Goal: Information Seeking & Learning: Compare options

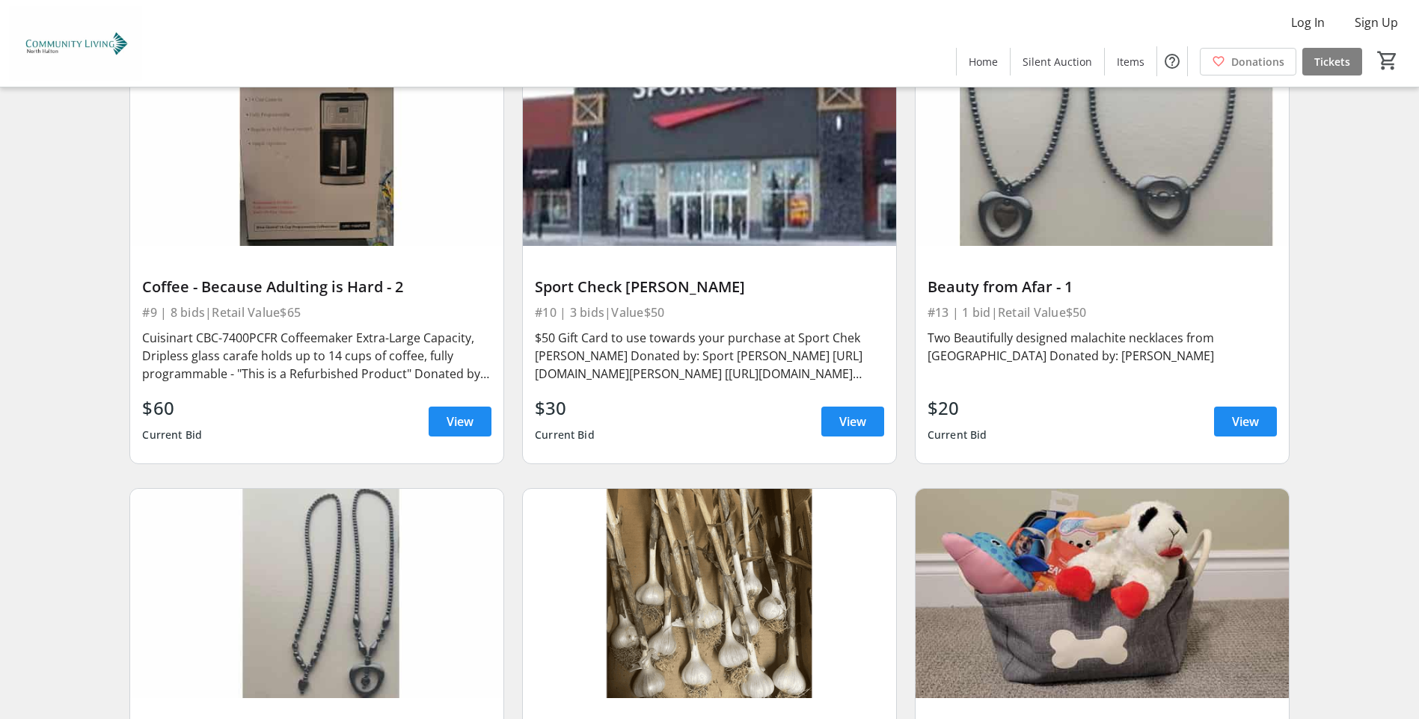
scroll to position [1945, 0]
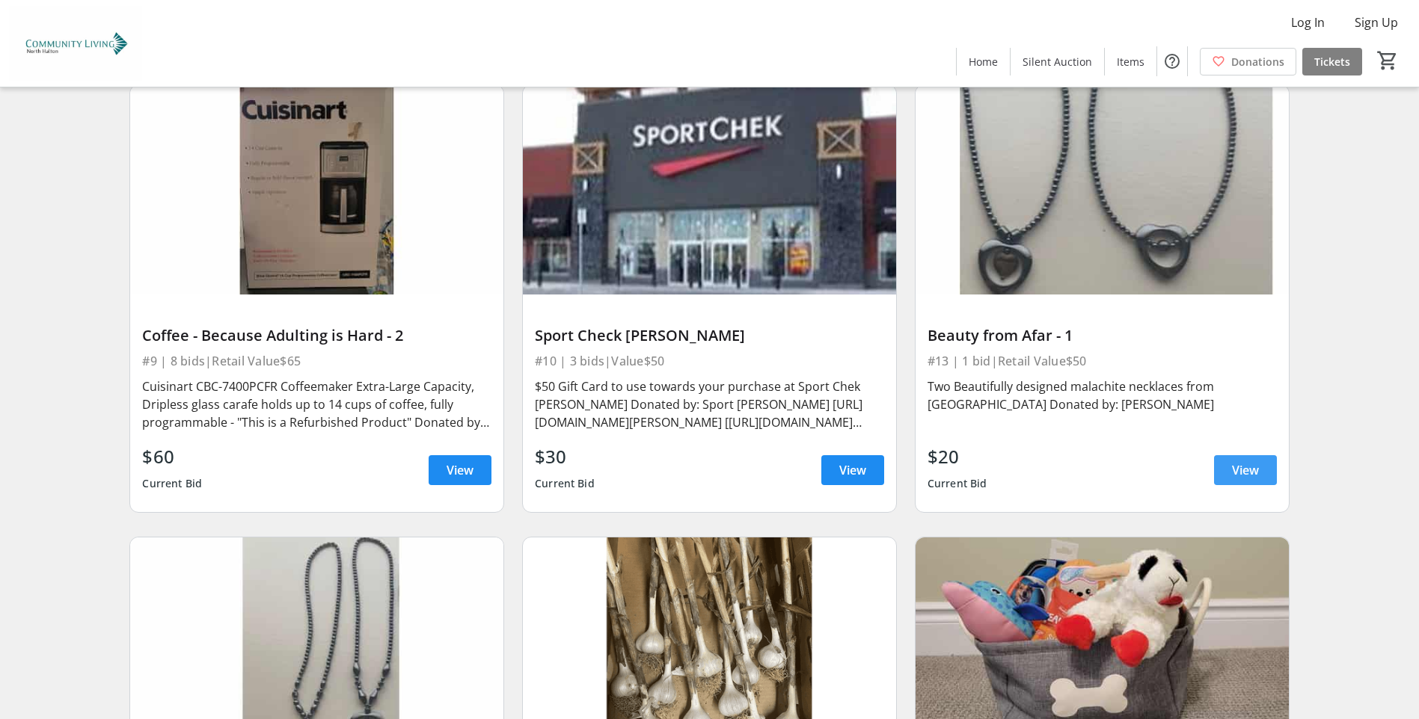
click at [1247, 477] on span "View" at bounding box center [1245, 470] width 27 height 18
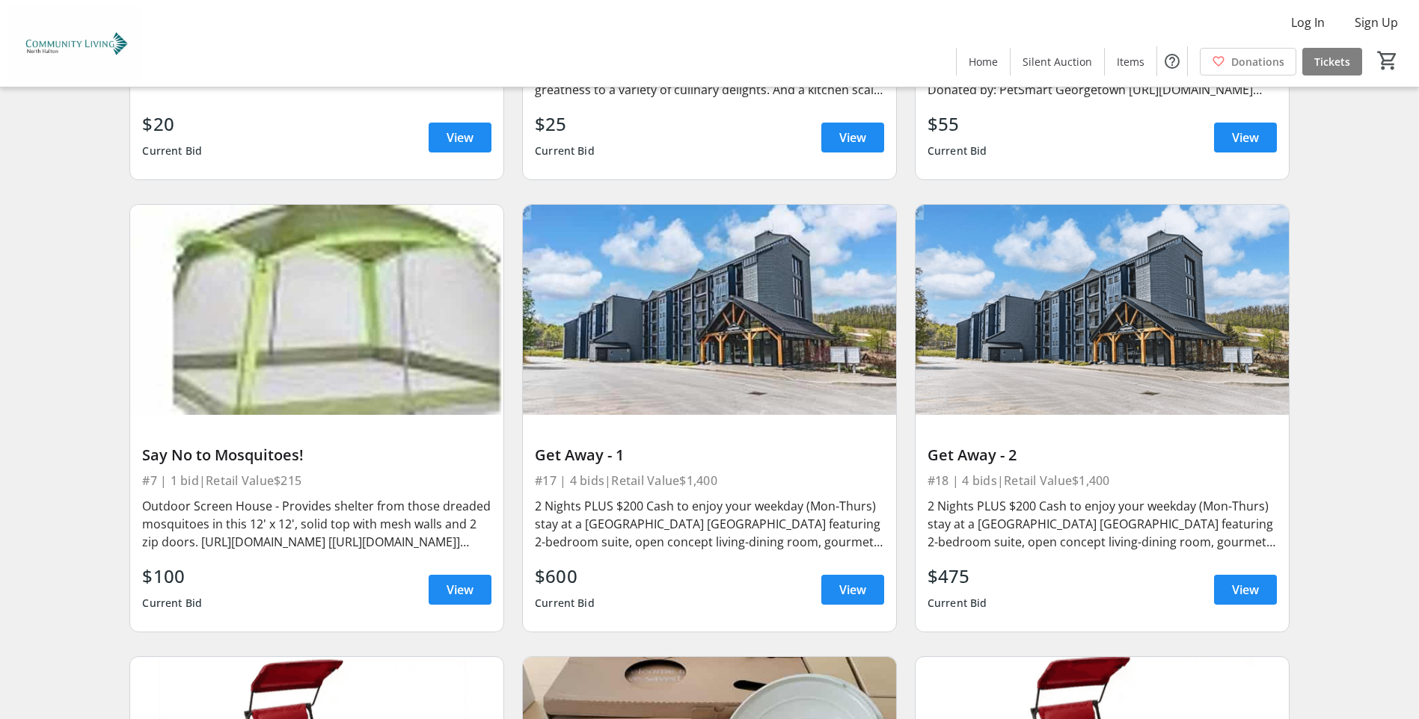
scroll to position [2767, 0]
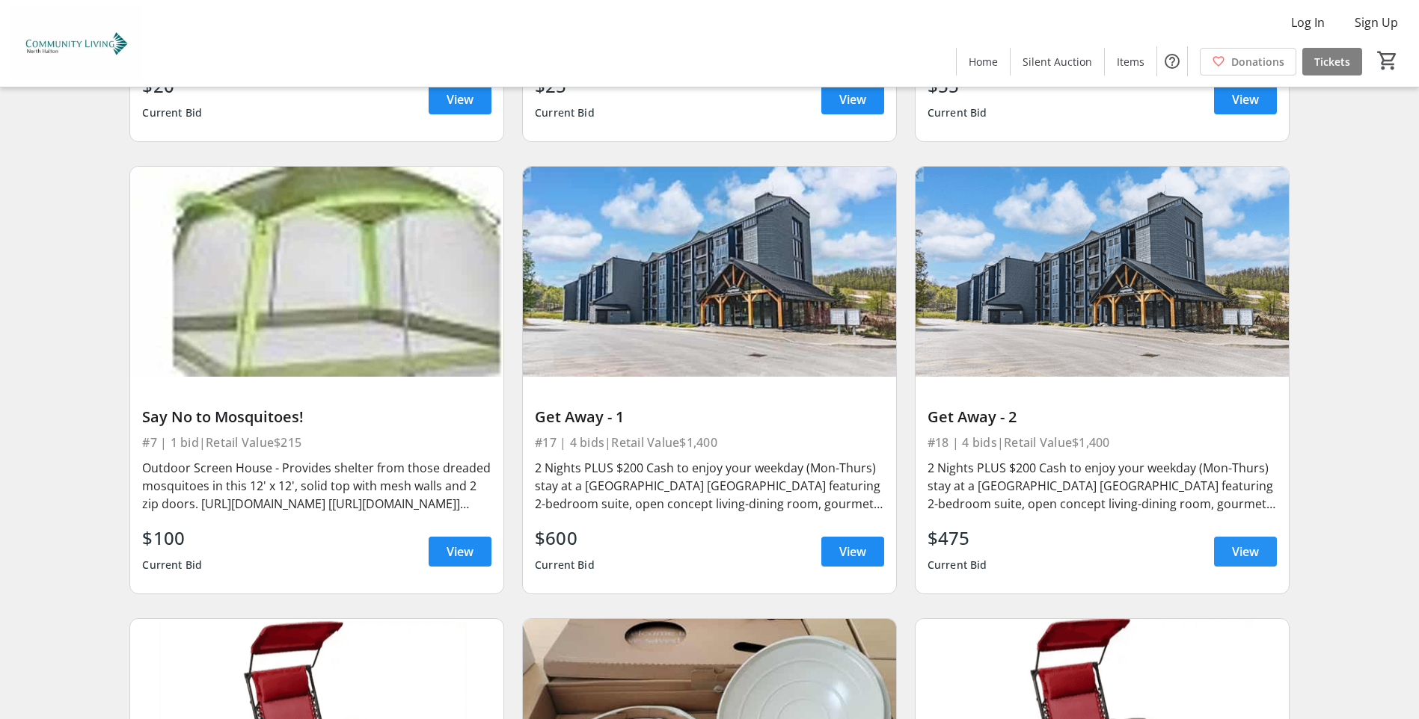
click at [1234, 555] on span "View" at bounding box center [1245, 552] width 27 height 18
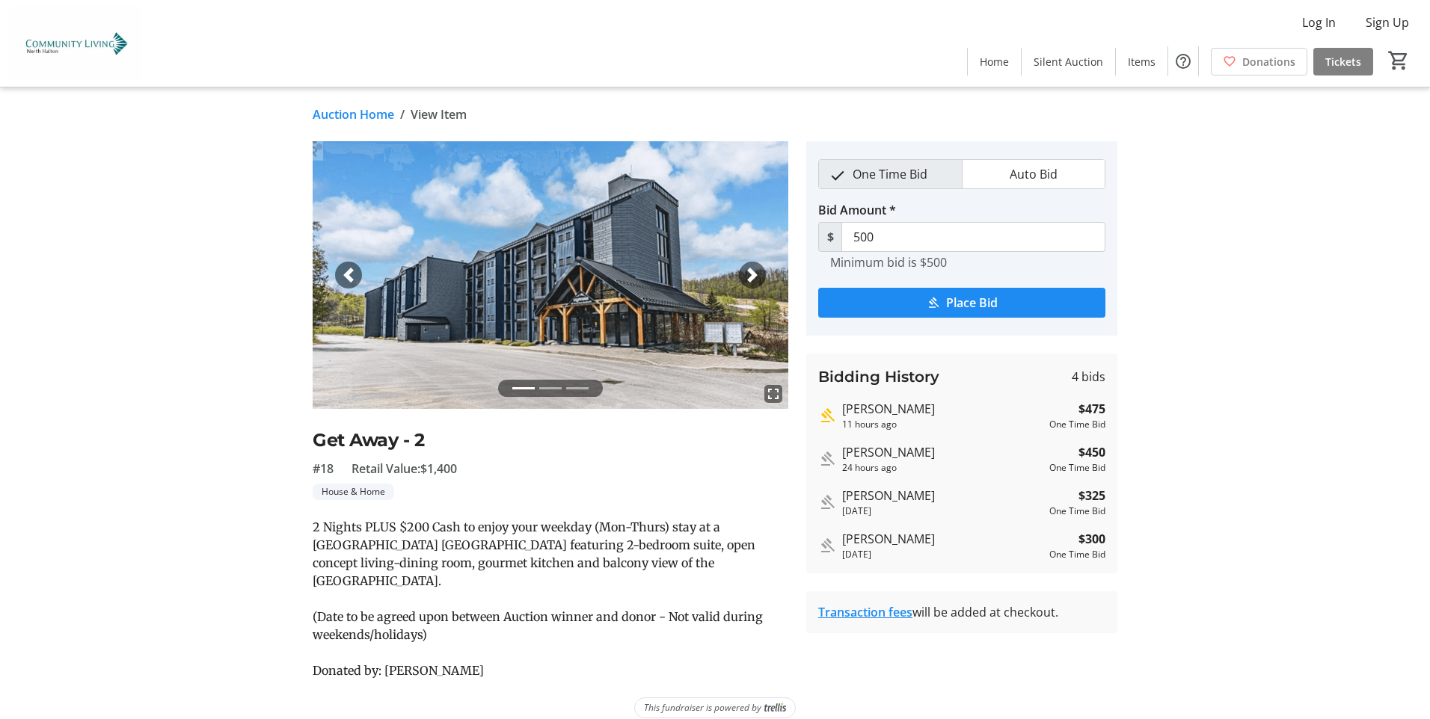
click at [645, 562] on span "2 Nights PLUS $200 Cash to enjoy your weekday (Mon-Thurs) stay at a [GEOGRAPHIC…" at bounding box center [534, 554] width 443 height 69
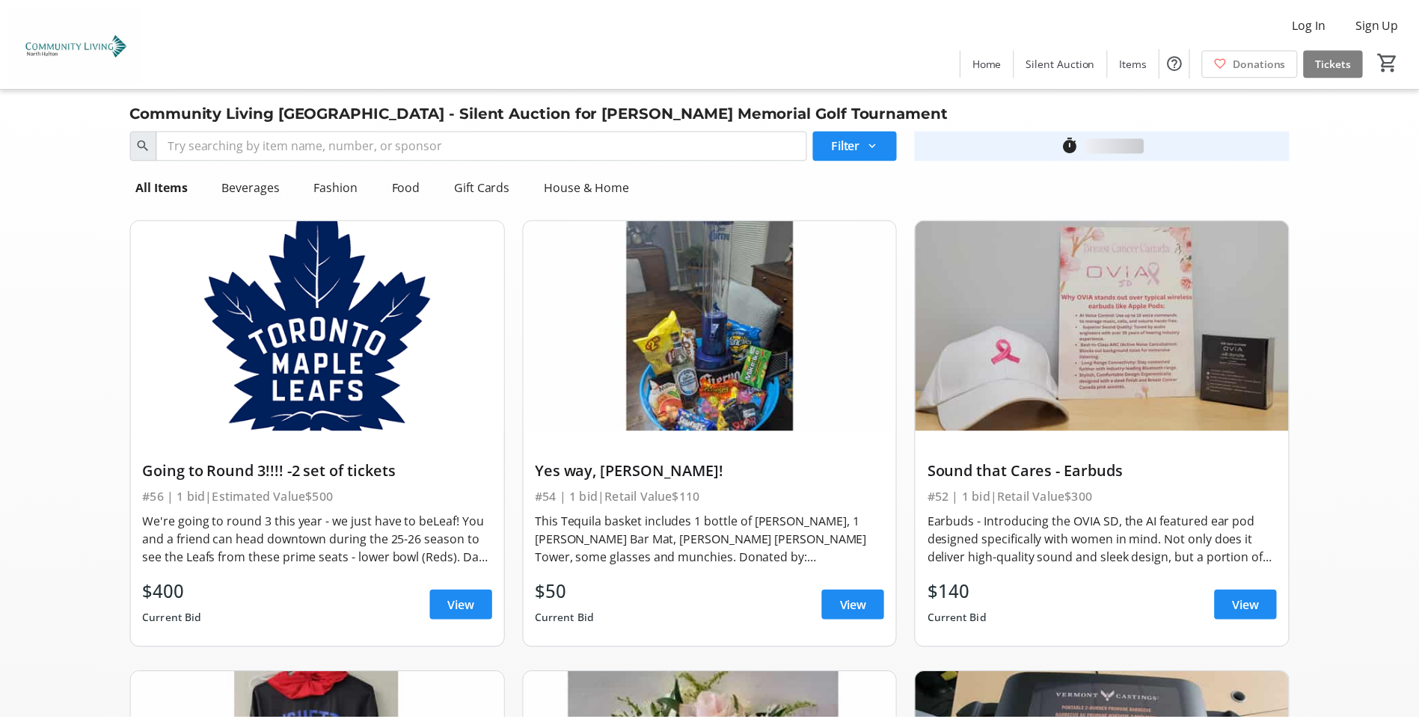
scroll to position [2767, 0]
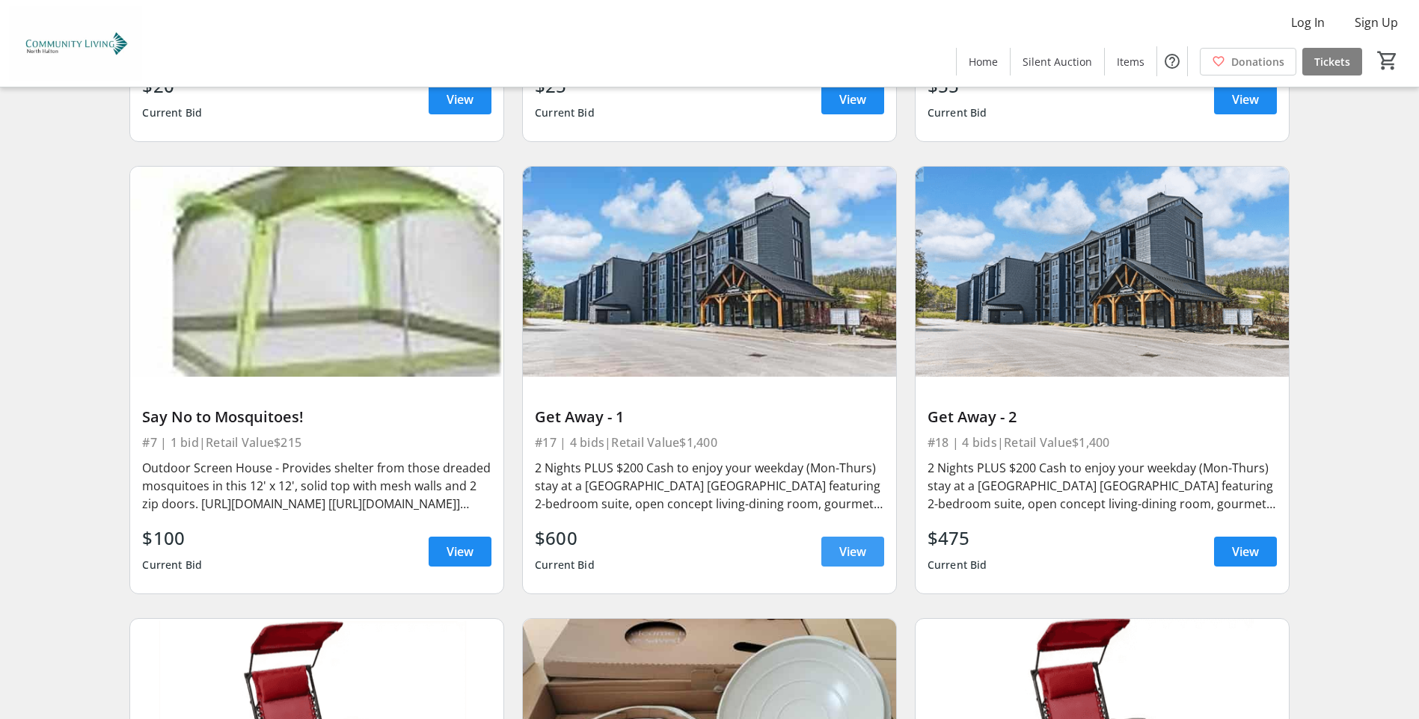
click at [852, 555] on span "View" at bounding box center [852, 552] width 27 height 18
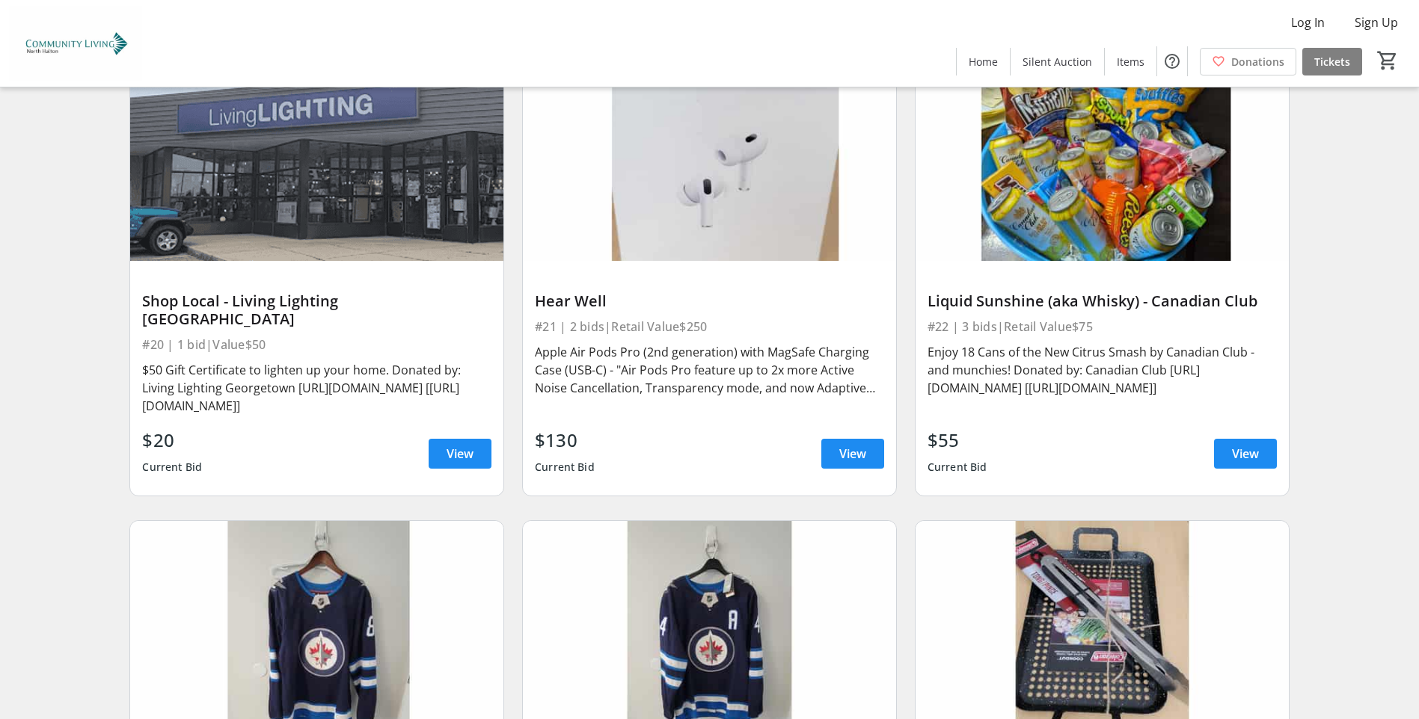
scroll to position [3814, 0]
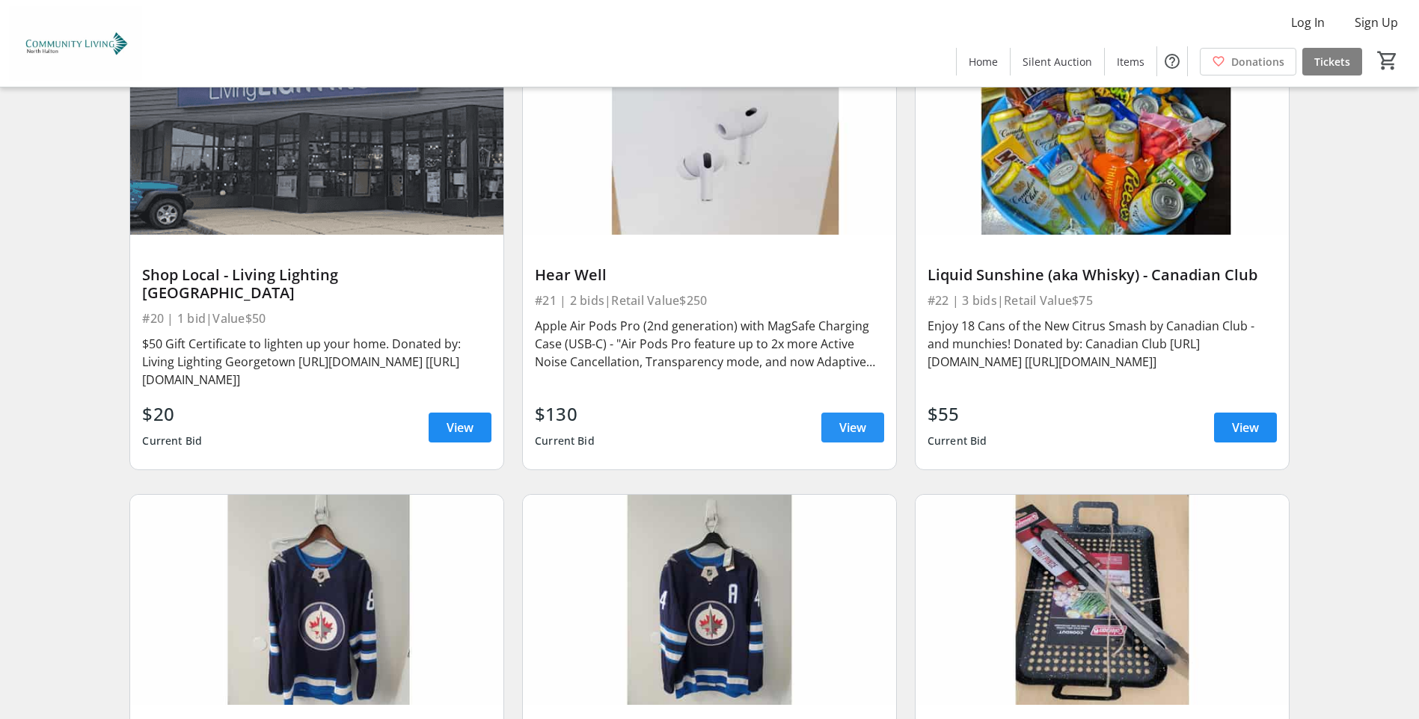
click at [842, 419] on span "View" at bounding box center [852, 428] width 27 height 18
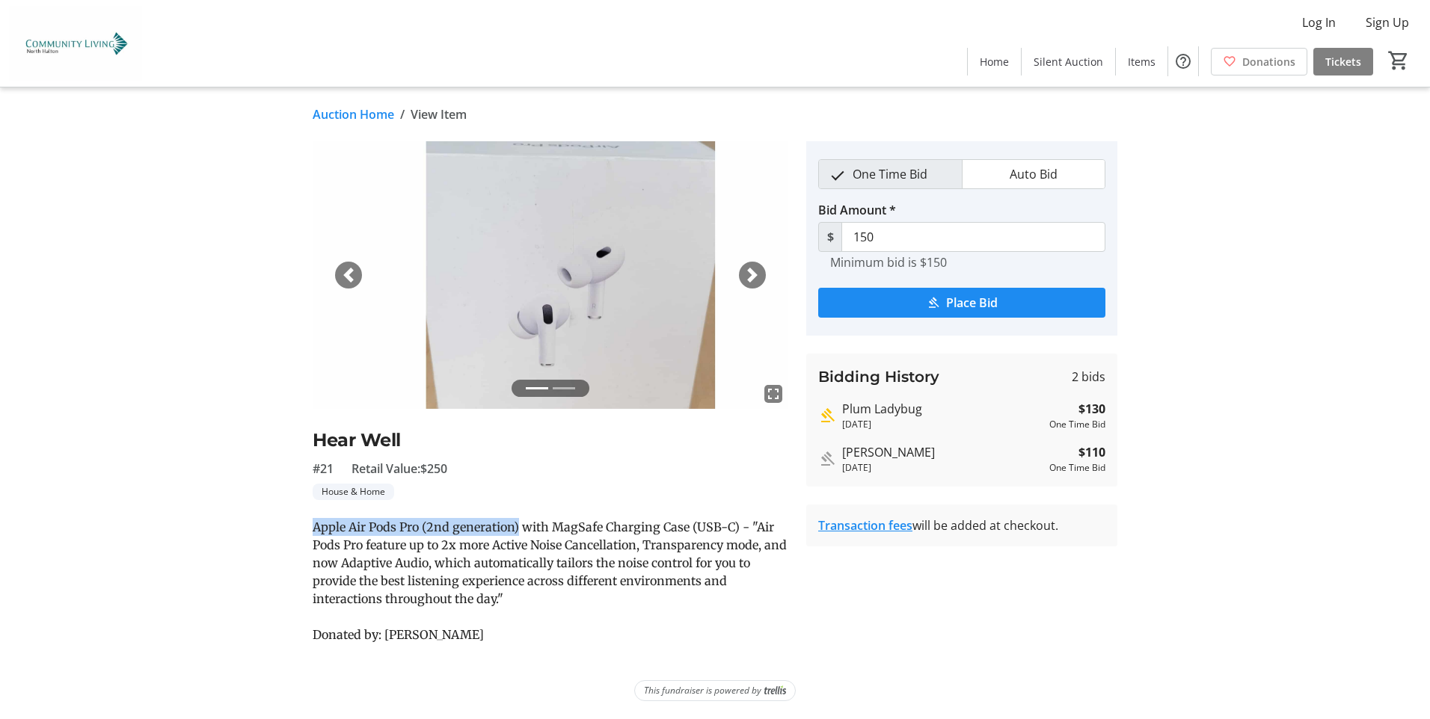
drag, startPoint x: 518, startPoint y: 527, endPoint x: 314, endPoint y: 533, distance: 204.2
click at [314, 533] on span "Apple Air Pods Pro (2nd generation) with MagSafe Charging Case (USB-C) - "Air P…" at bounding box center [550, 563] width 474 height 87
copy span "Apple Air Pods Pro (2nd generation)"
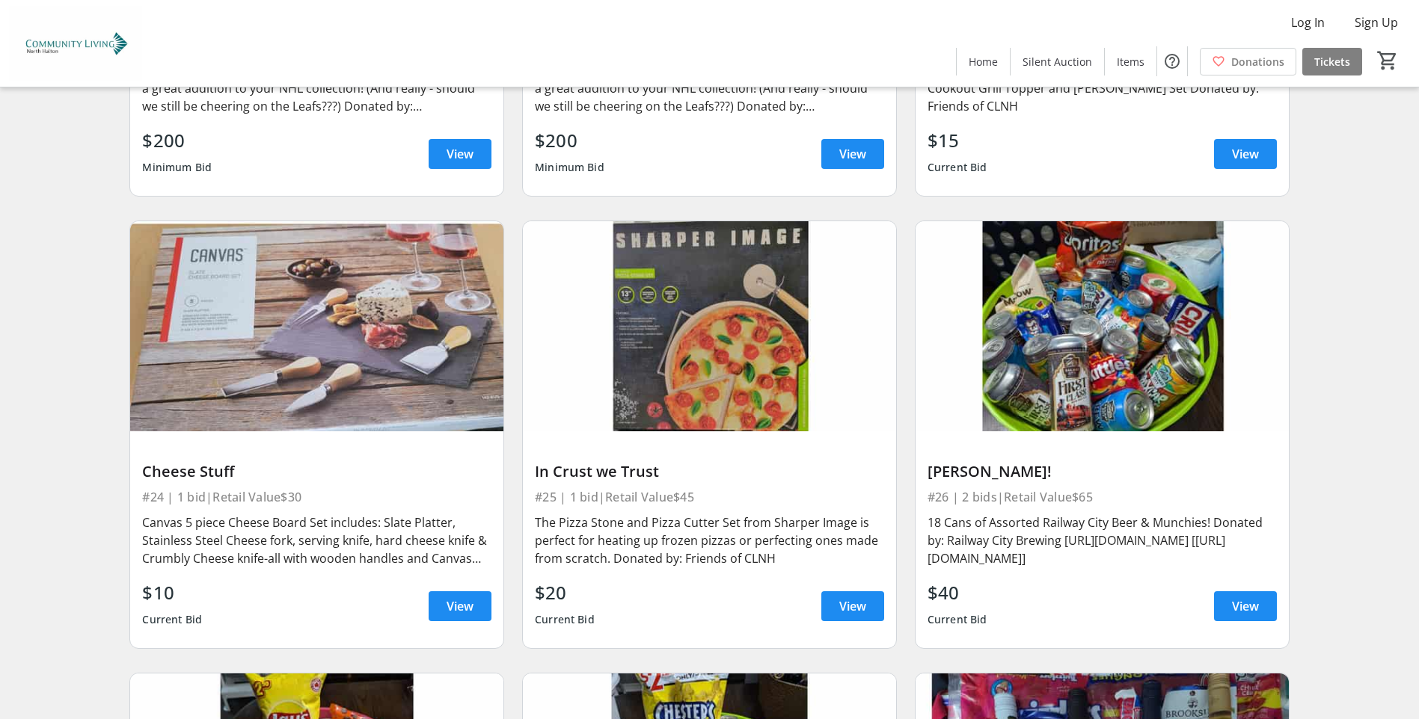
scroll to position [4562, 0]
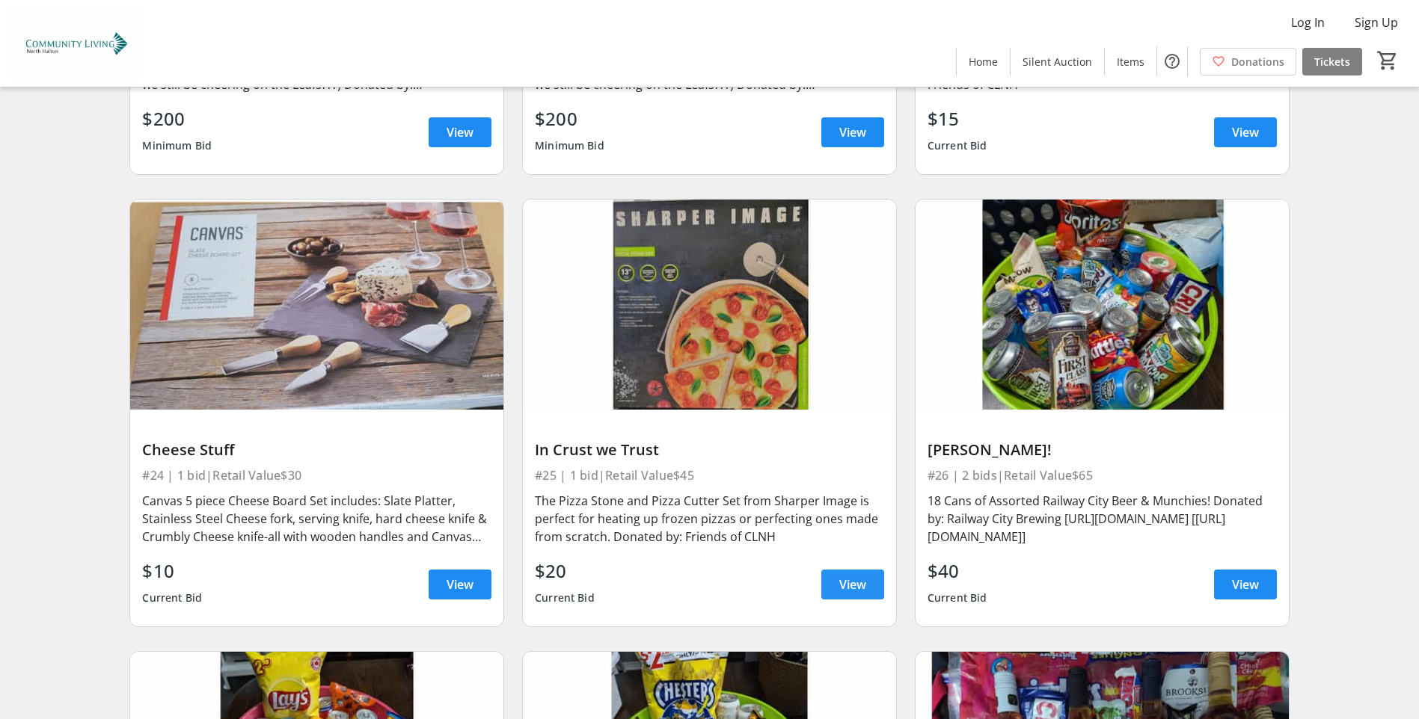
click at [842, 576] on span "View" at bounding box center [852, 585] width 27 height 18
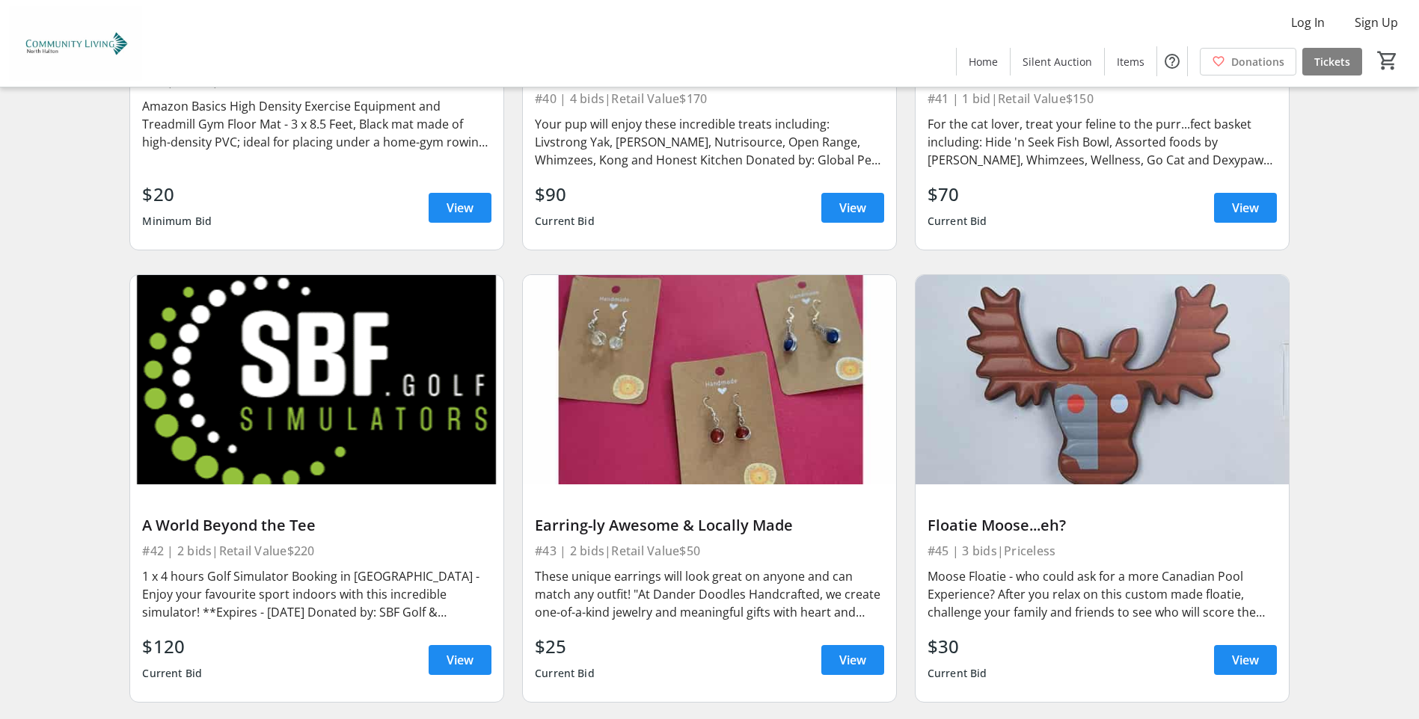
scroll to position [6806, 0]
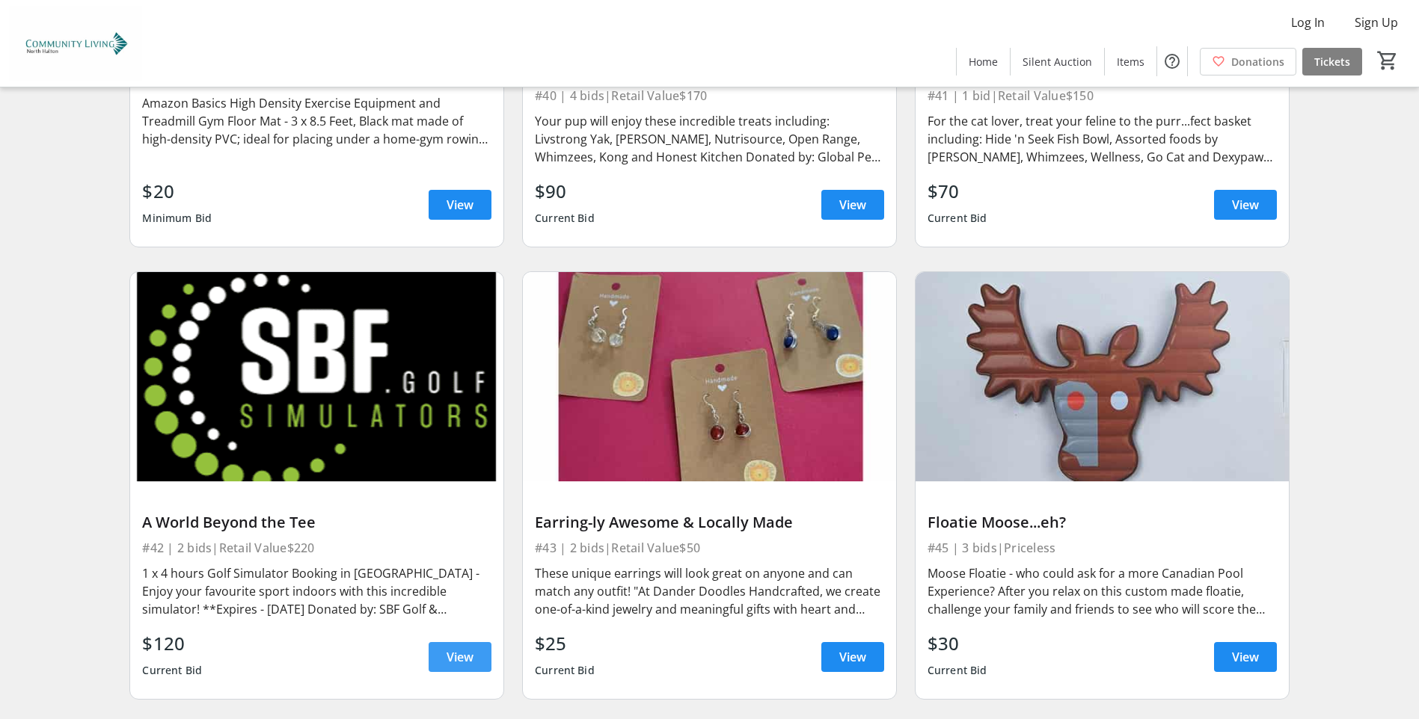
click at [463, 648] on span "View" at bounding box center [459, 657] width 27 height 18
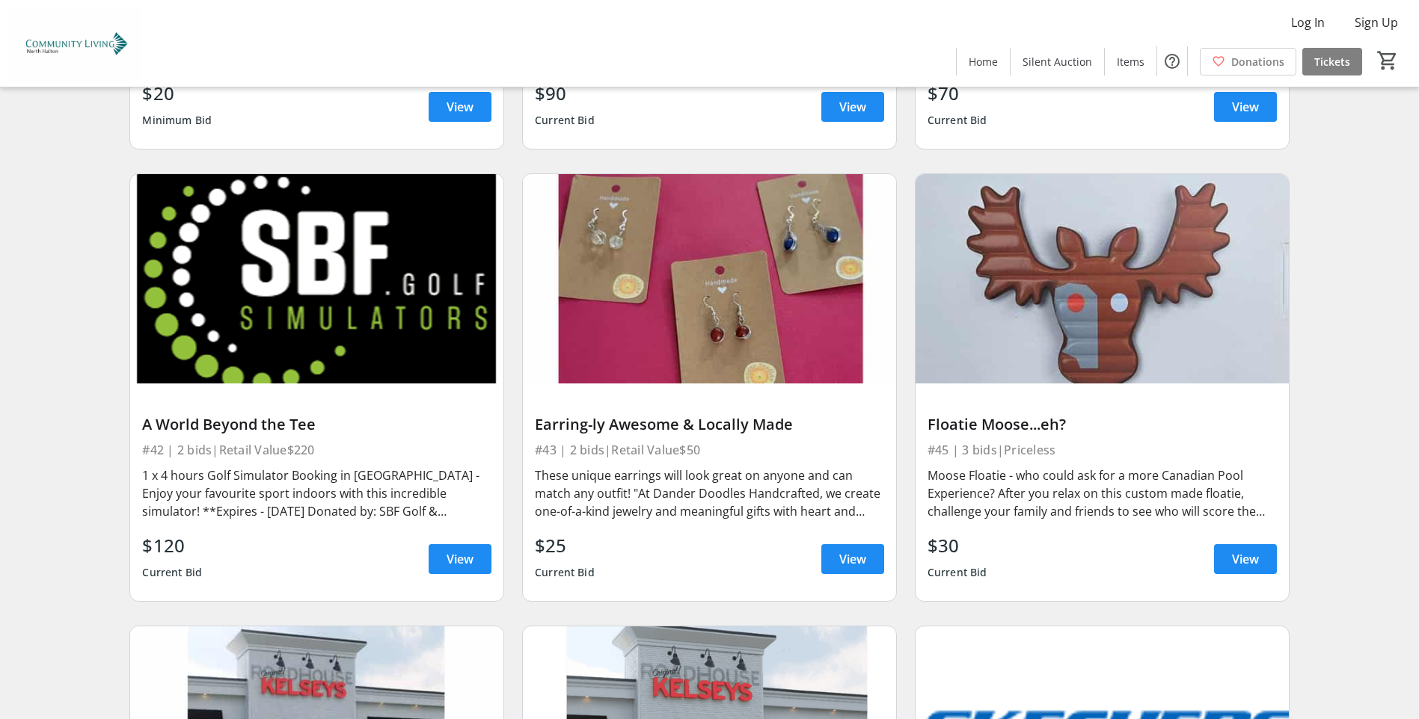
scroll to position [6881, 0]
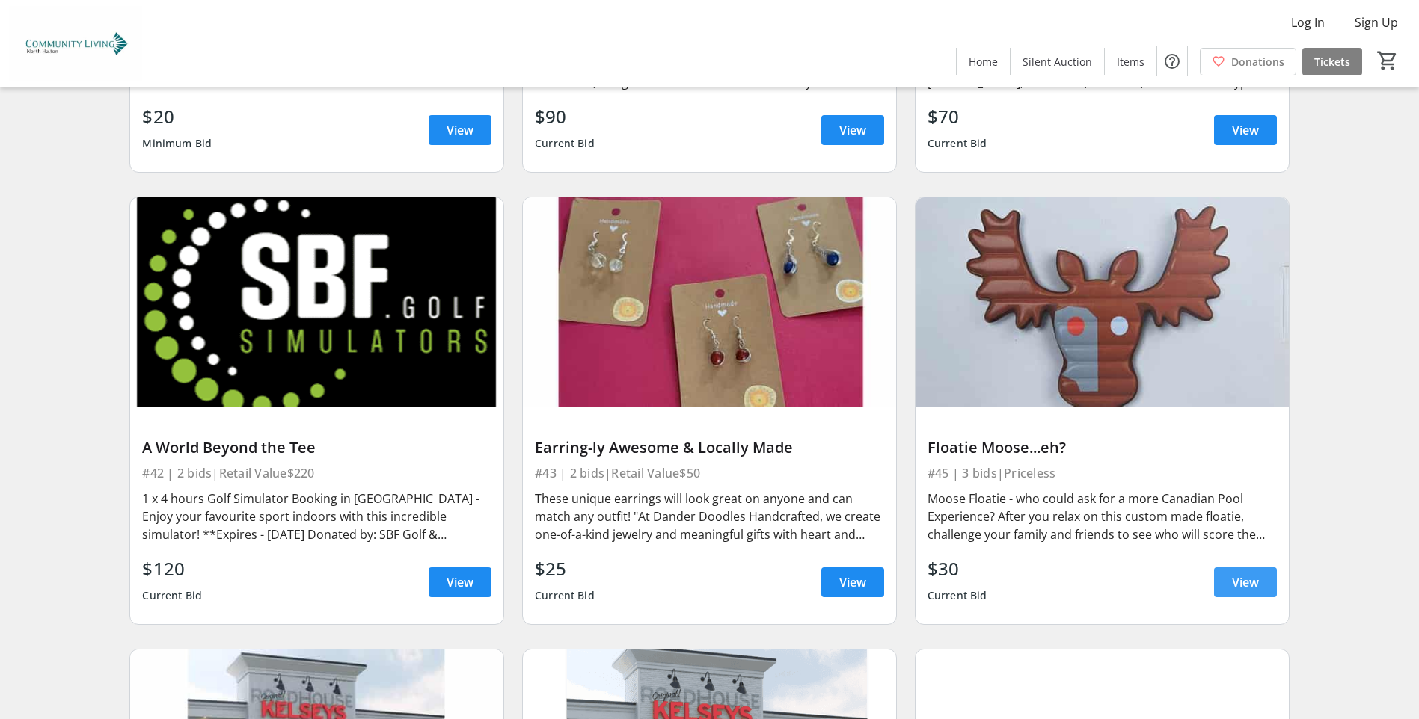
click at [1247, 574] on span "View" at bounding box center [1245, 583] width 27 height 18
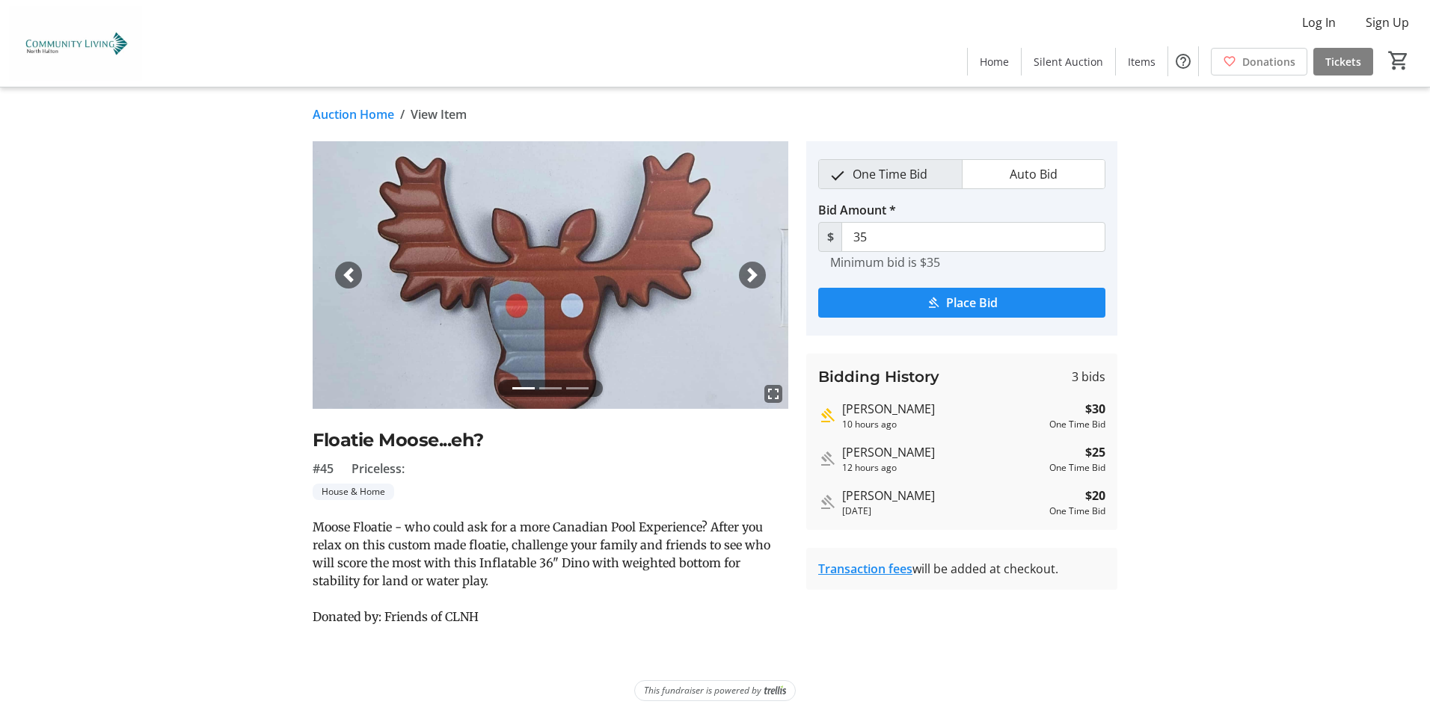
click at [547, 392] on li at bounding box center [550, 388] width 22 height 17
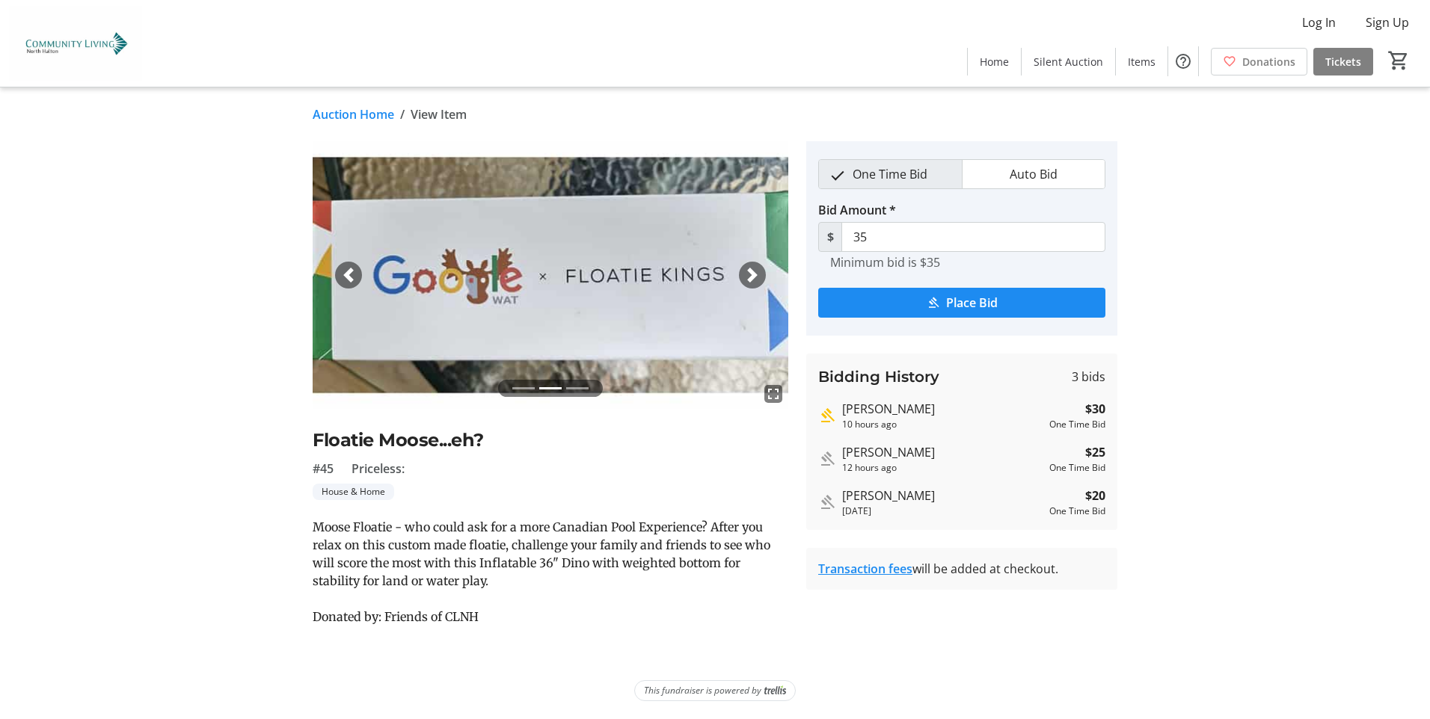
click at [573, 387] on li at bounding box center [577, 388] width 22 height 17
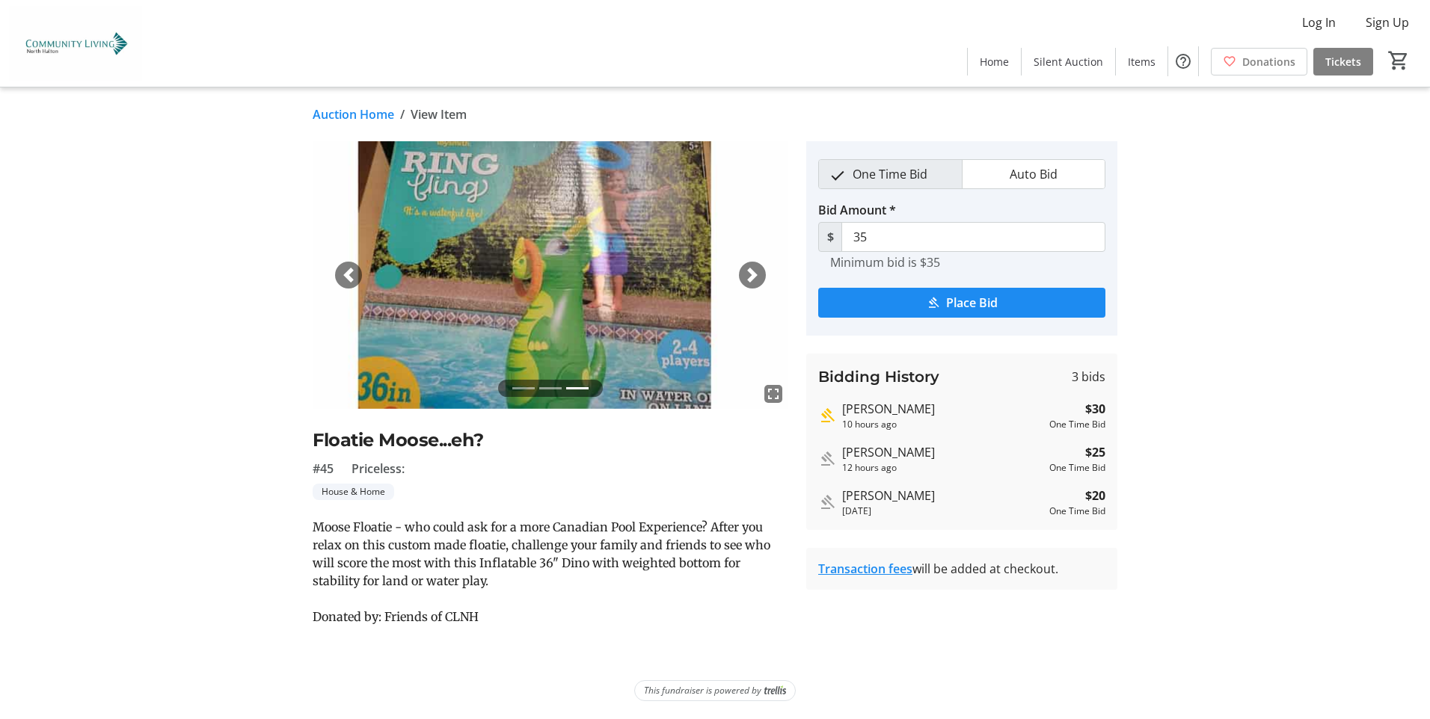
click at [546, 386] on li at bounding box center [550, 388] width 22 height 17
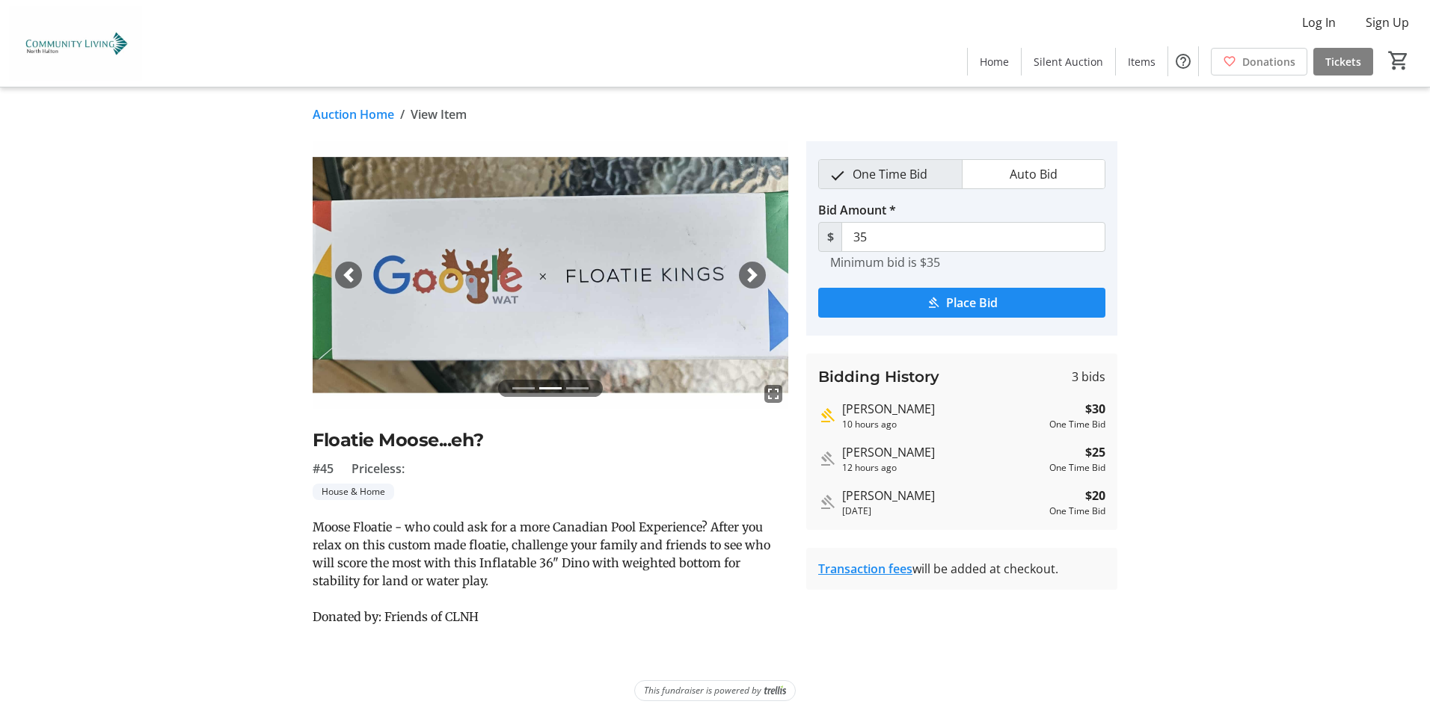
click at [516, 384] on li at bounding box center [523, 388] width 22 height 17
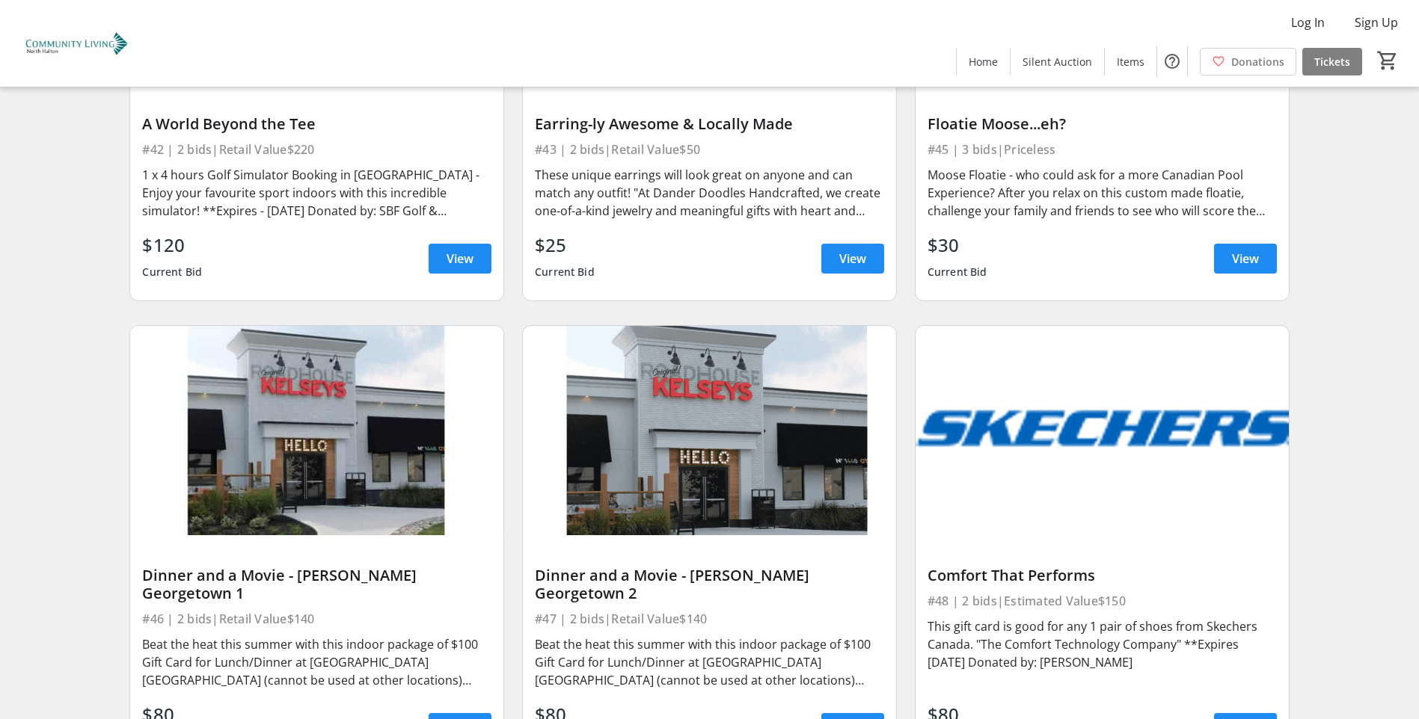
scroll to position [7293, 0]
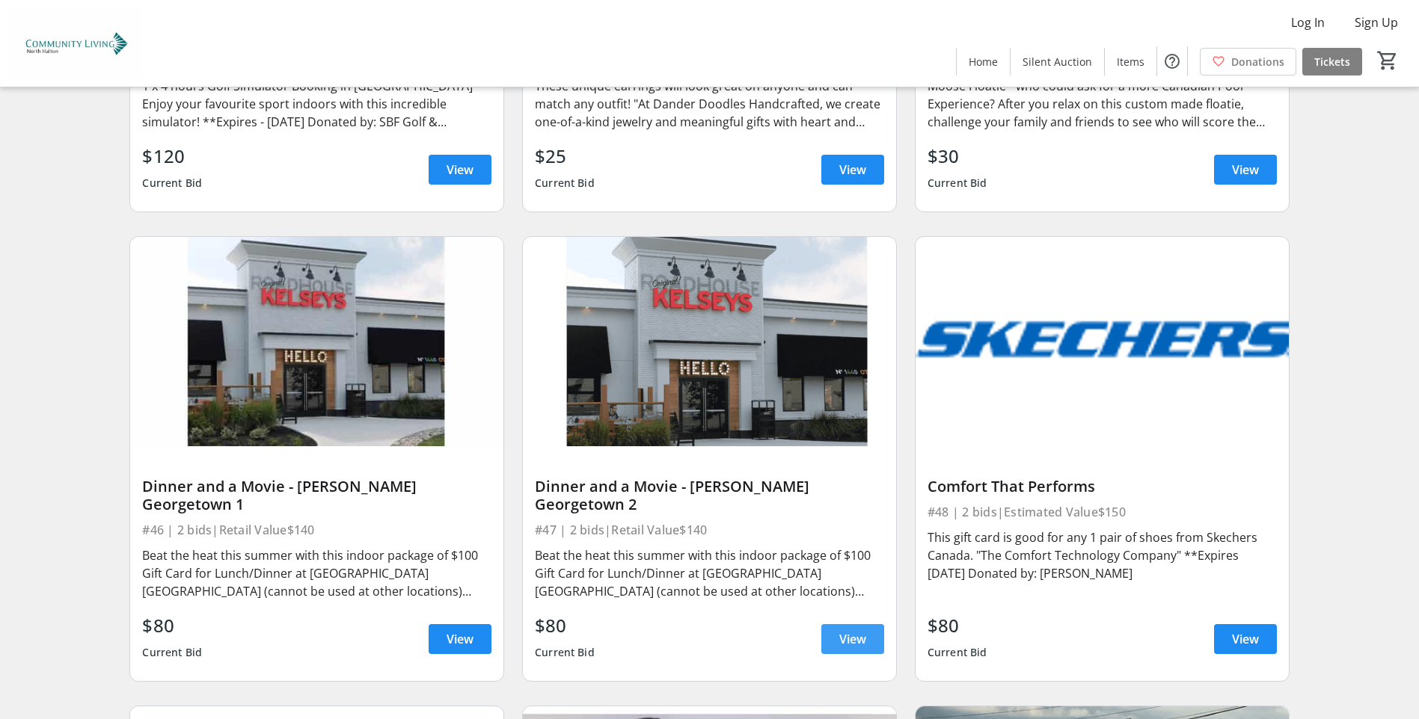
click at [851, 630] on span "View" at bounding box center [852, 639] width 27 height 18
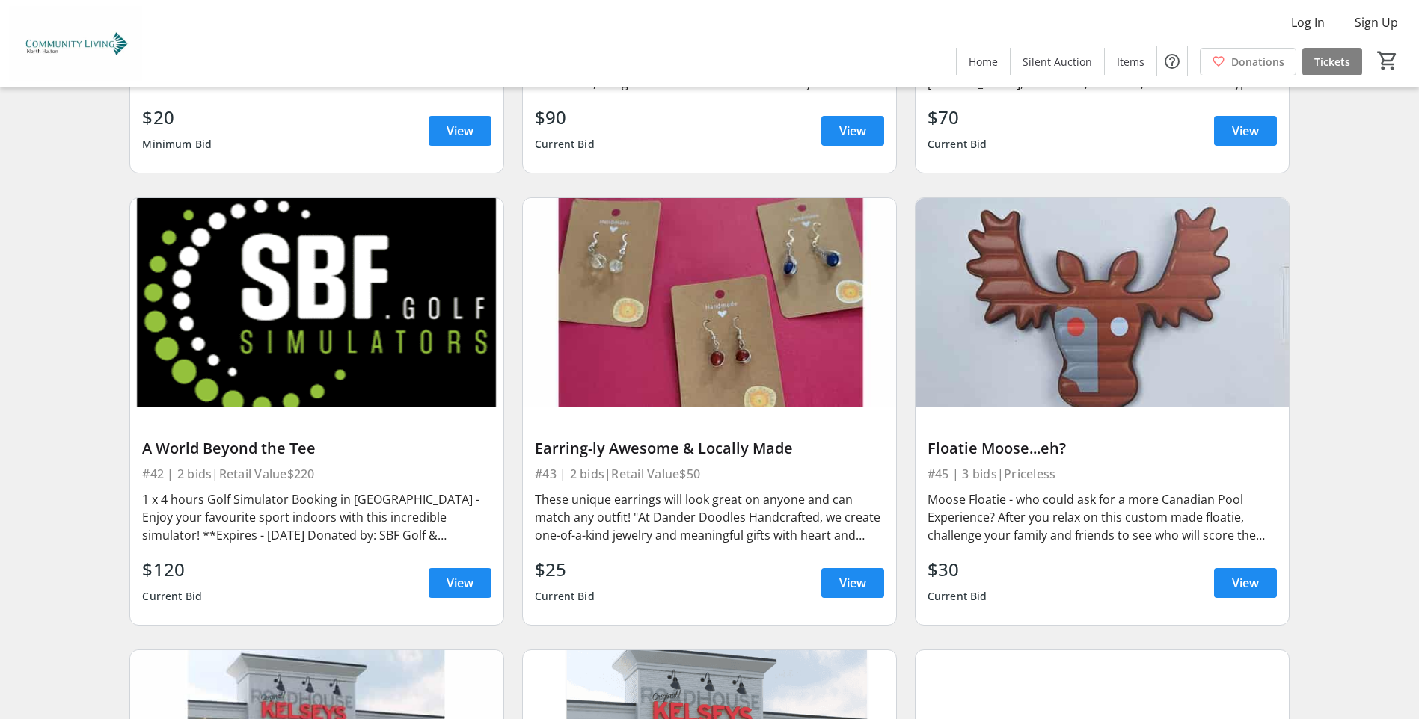
scroll to position [6845, 0]
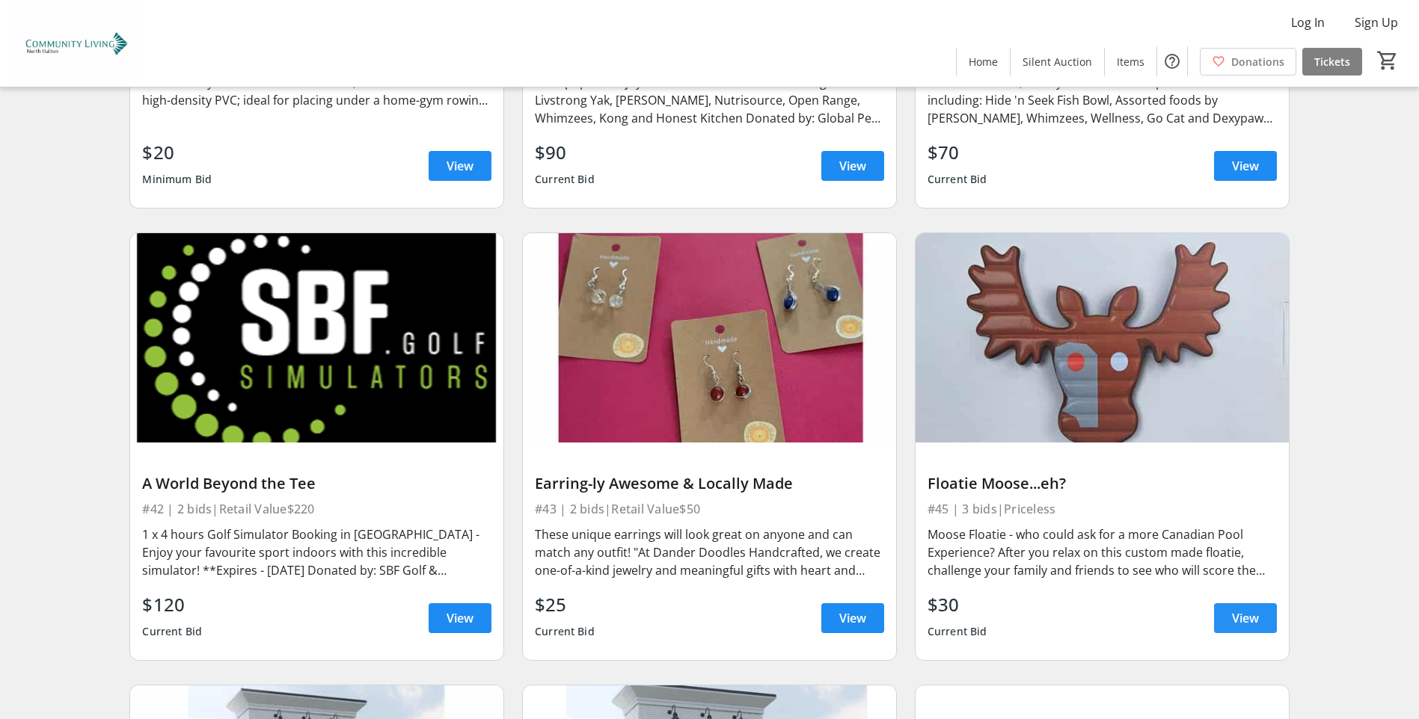
click at [1242, 610] on span "View" at bounding box center [1245, 619] width 27 height 18
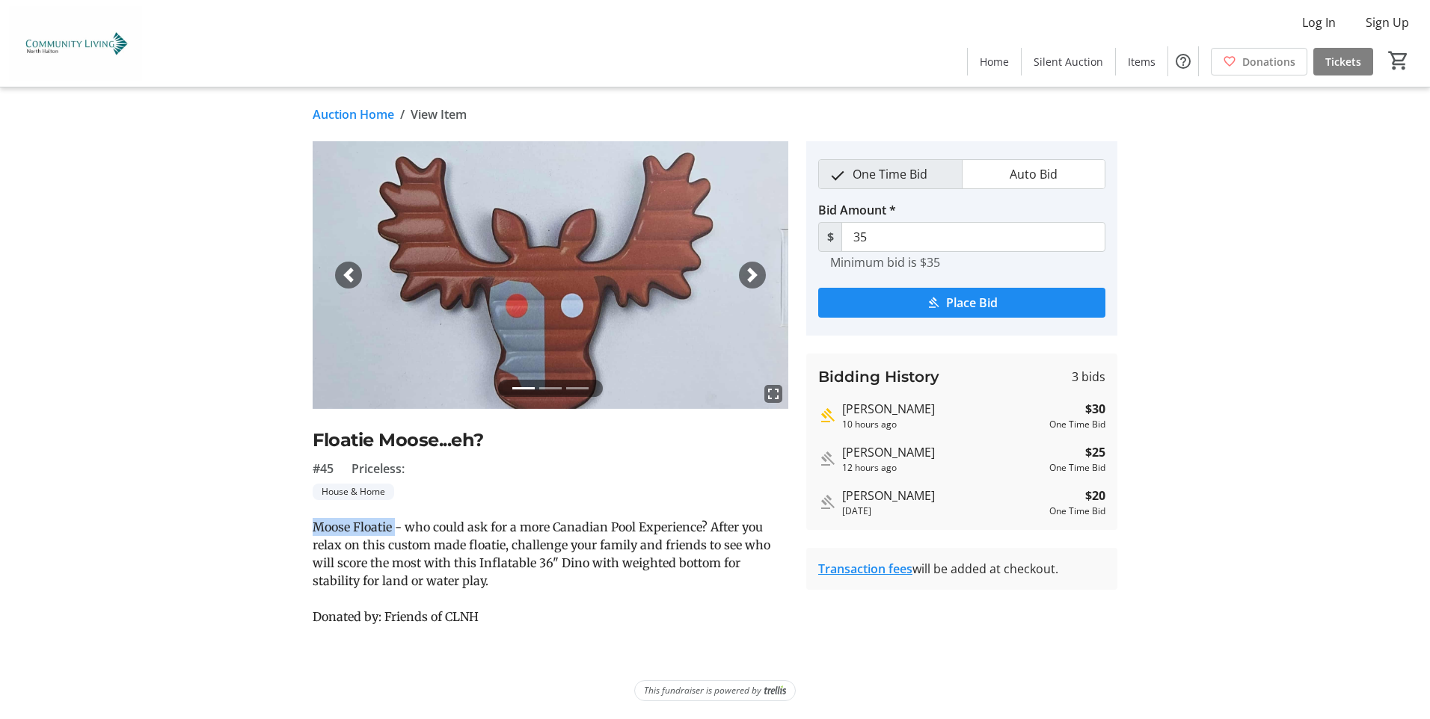
drag, startPoint x: 396, startPoint y: 527, endPoint x: 310, endPoint y: 530, distance: 85.3
click at [310, 530] on tr-auction-item-ui "fullscreen fullscreen fullscreen Previous Next Floatie Moose...eh? #45 Priceles…" at bounding box center [551, 383] width 494 height 485
drag, startPoint x: 310, startPoint y: 530, endPoint x: 330, endPoint y: 528, distance: 19.6
copy span "Moose Floatie"
click at [548, 387] on li at bounding box center [550, 388] width 22 height 17
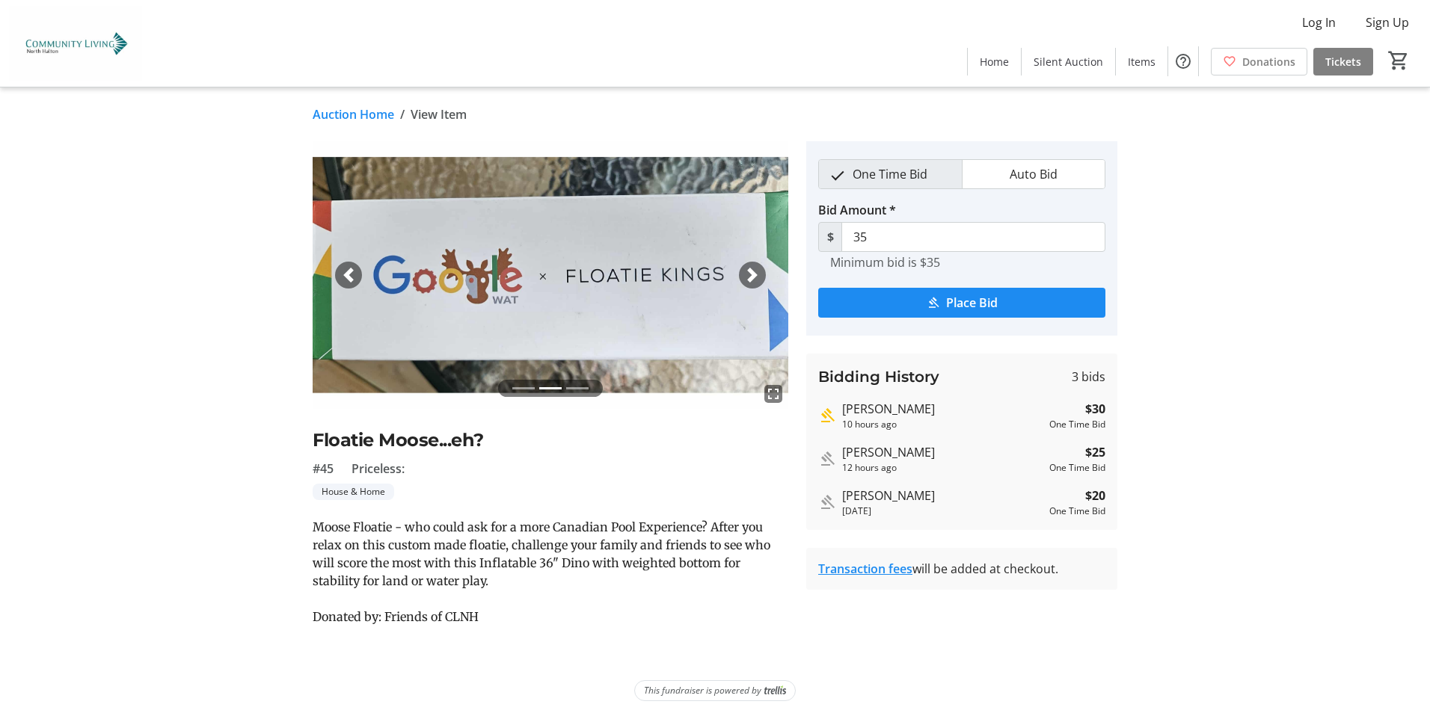
click at [581, 388] on li at bounding box center [577, 388] width 22 height 17
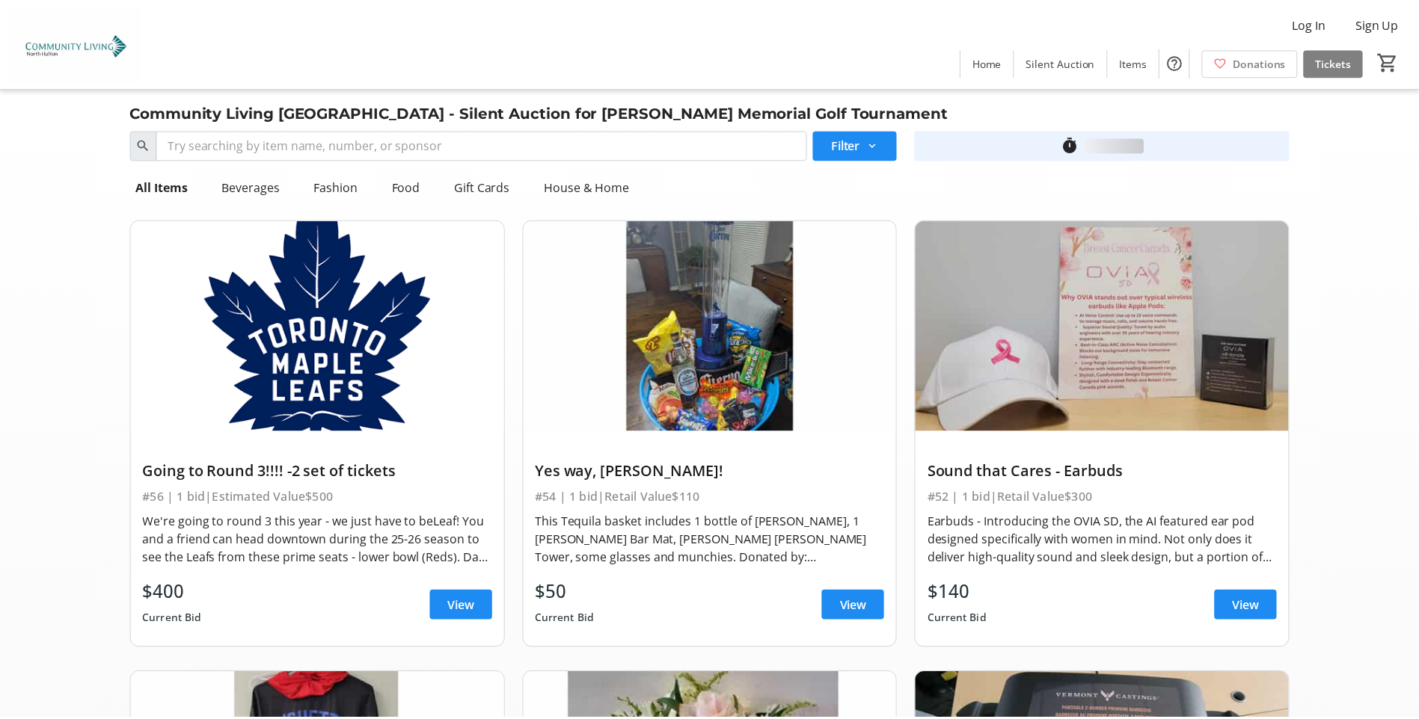
scroll to position [6845, 0]
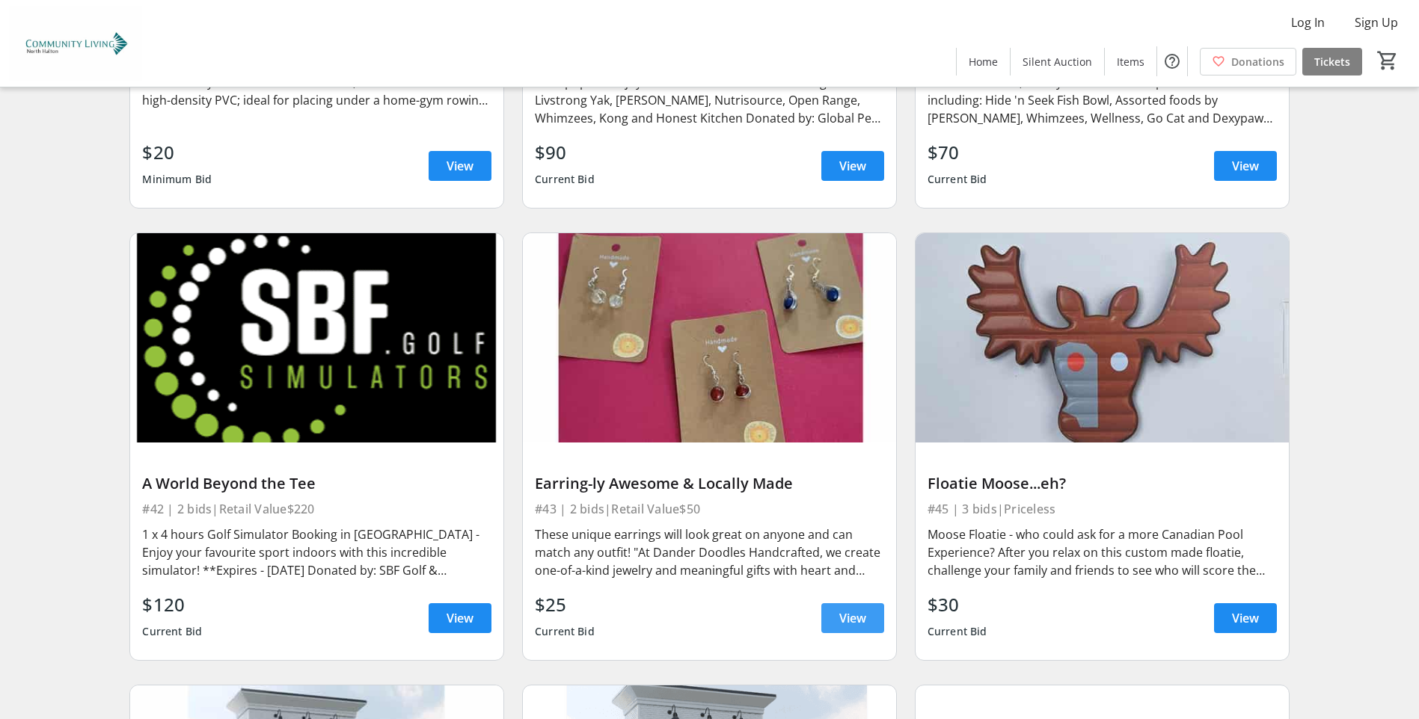
click at [841, 610] on span "View" at bounding box center [852, 619] width 27 height 18
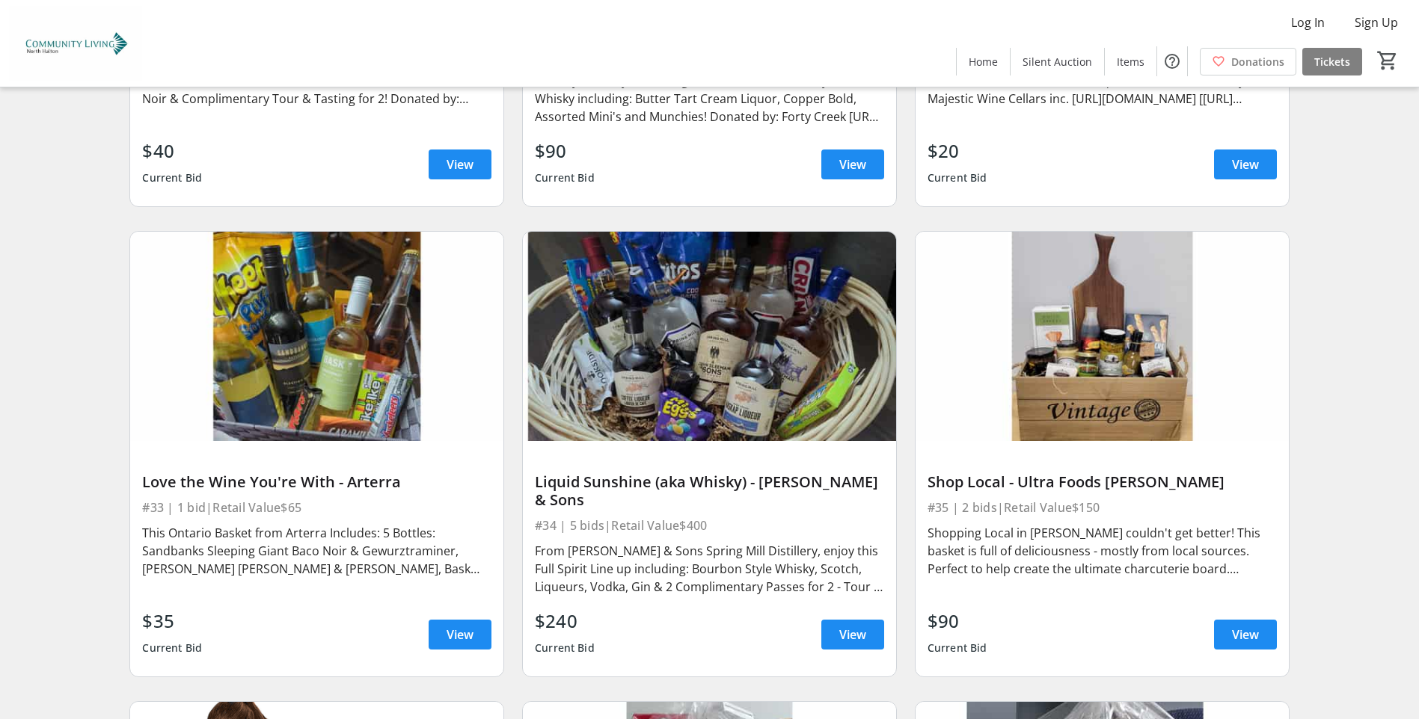
scroll to position [5872, 0]
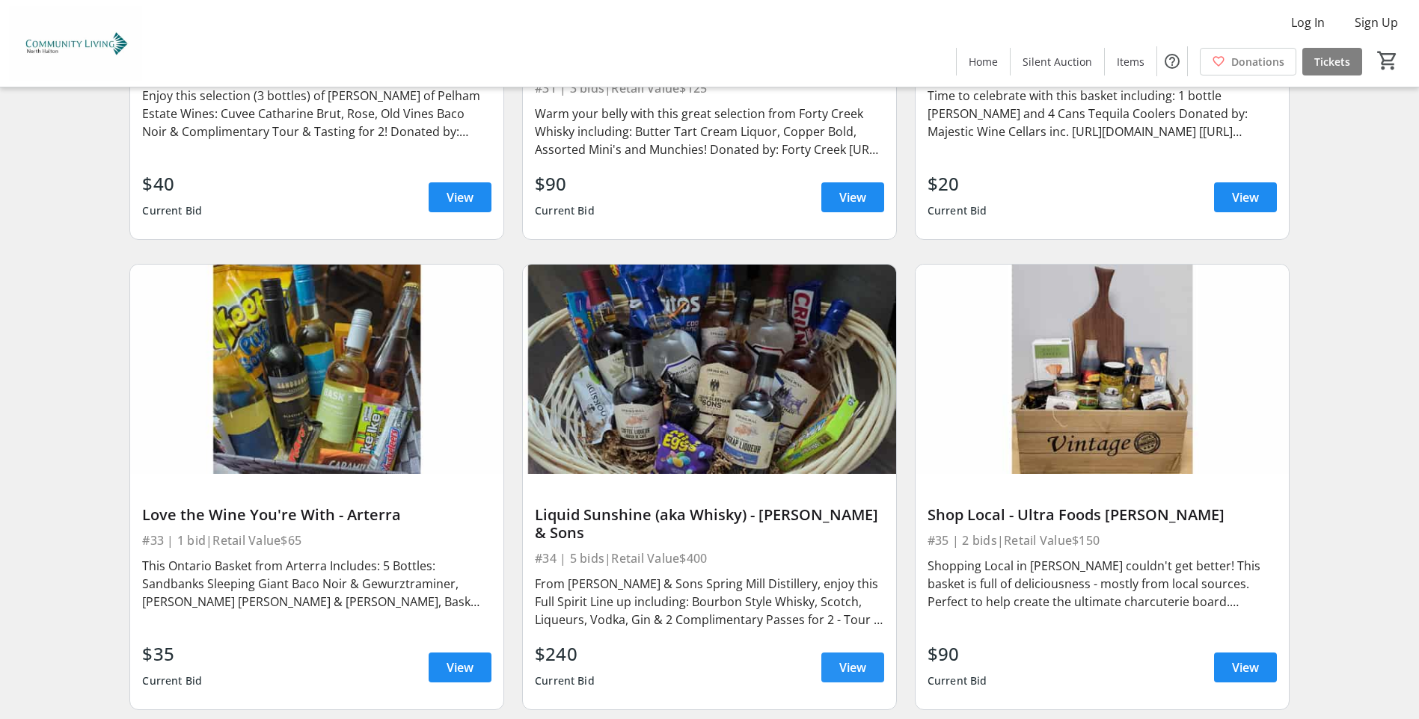
click at [853, 659] on span "View" at bounding box center [852, 668] width 27 height 18
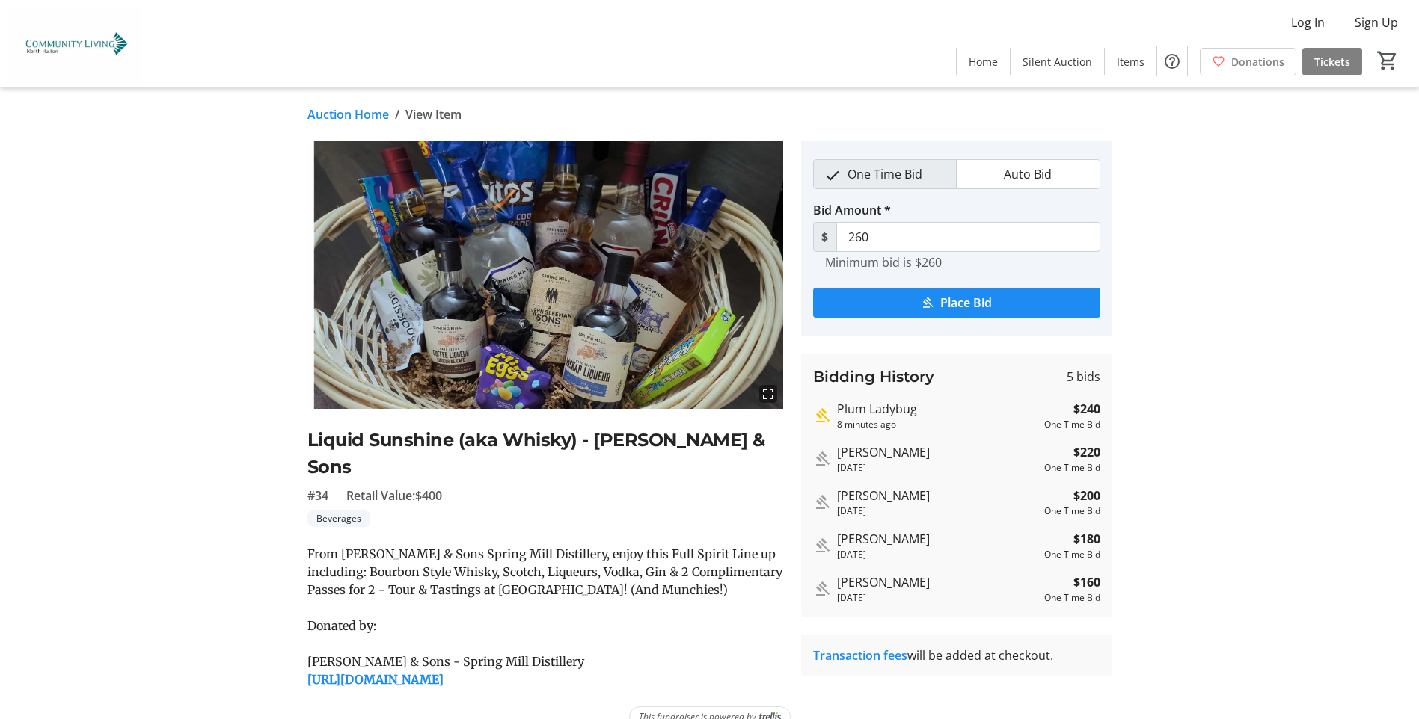
click at [770, 393] on mat-icon "fullscreen" at bounding box center [768, 394] width 18 height 18
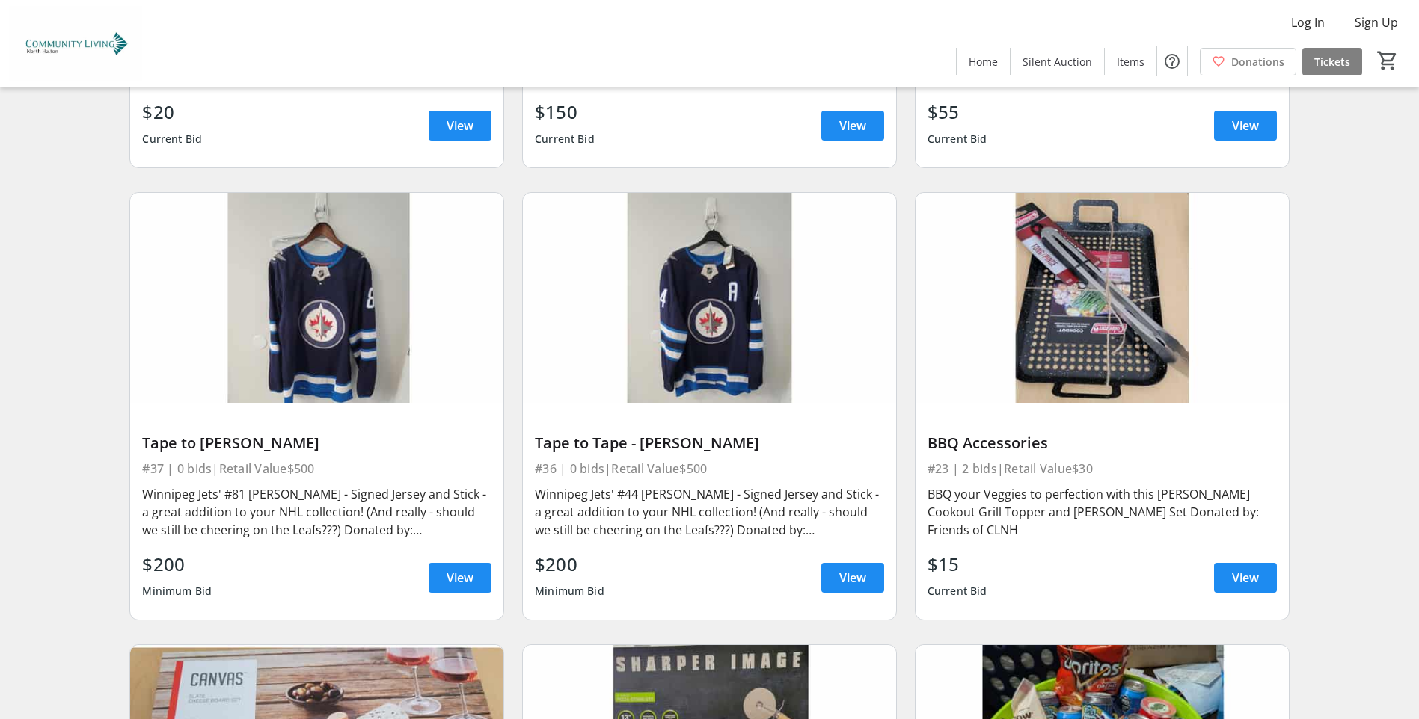
scroll to position [4113, 0]
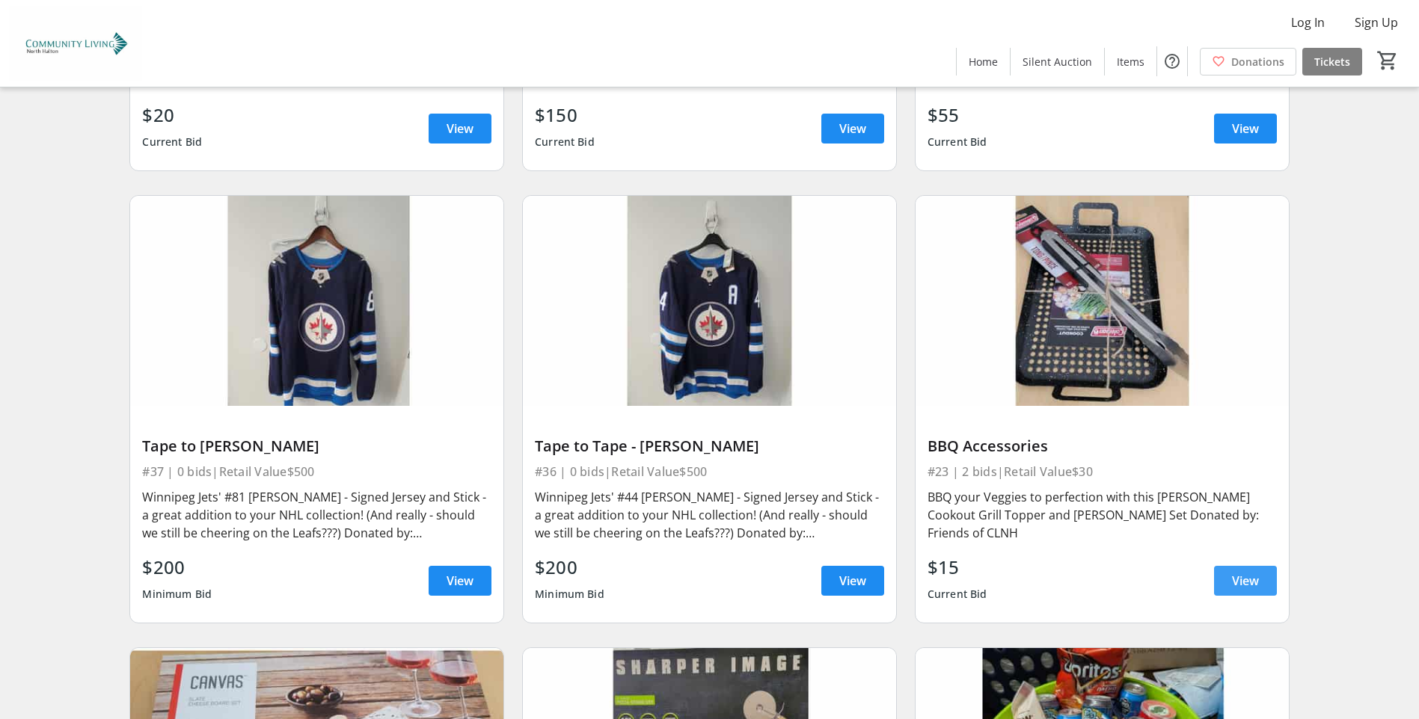
click at [1251, 572] on span "View" at bounding box center [1245, 581] width 27 height 18
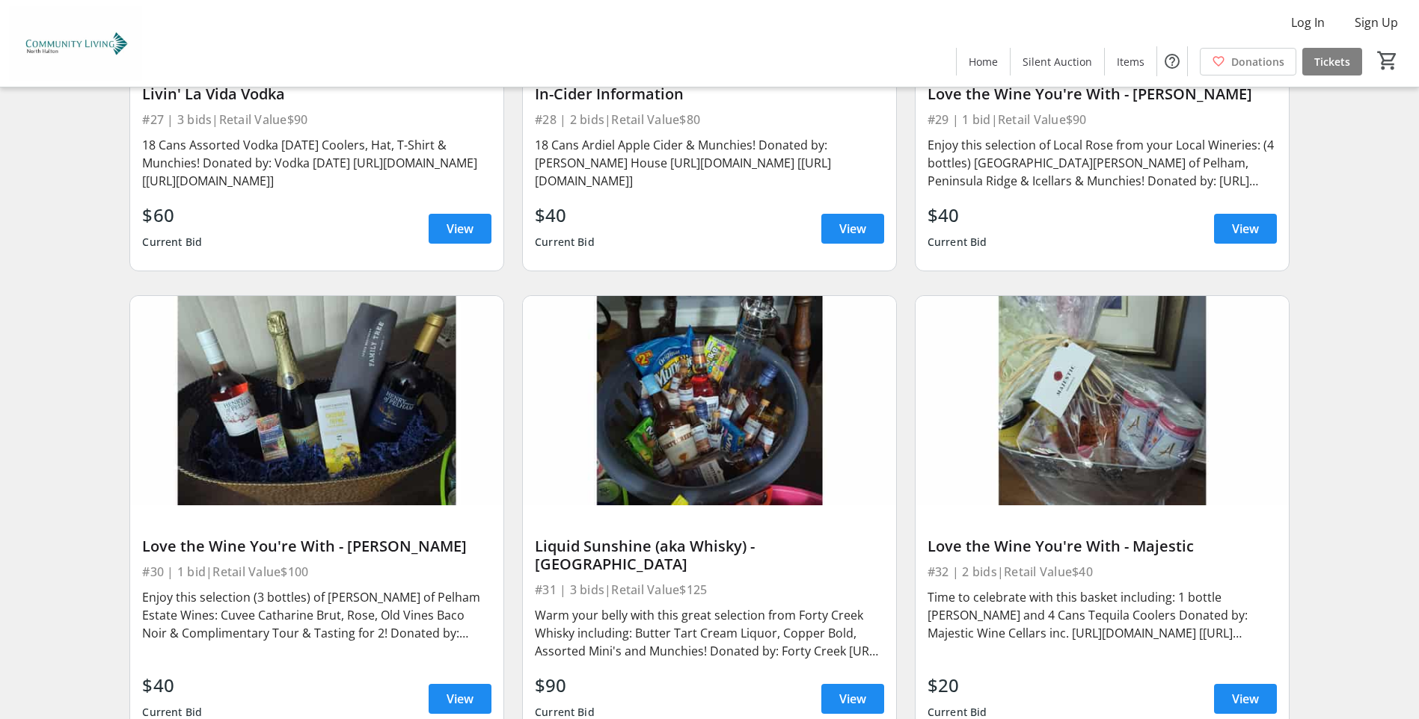
scroll to position [5385, 0]
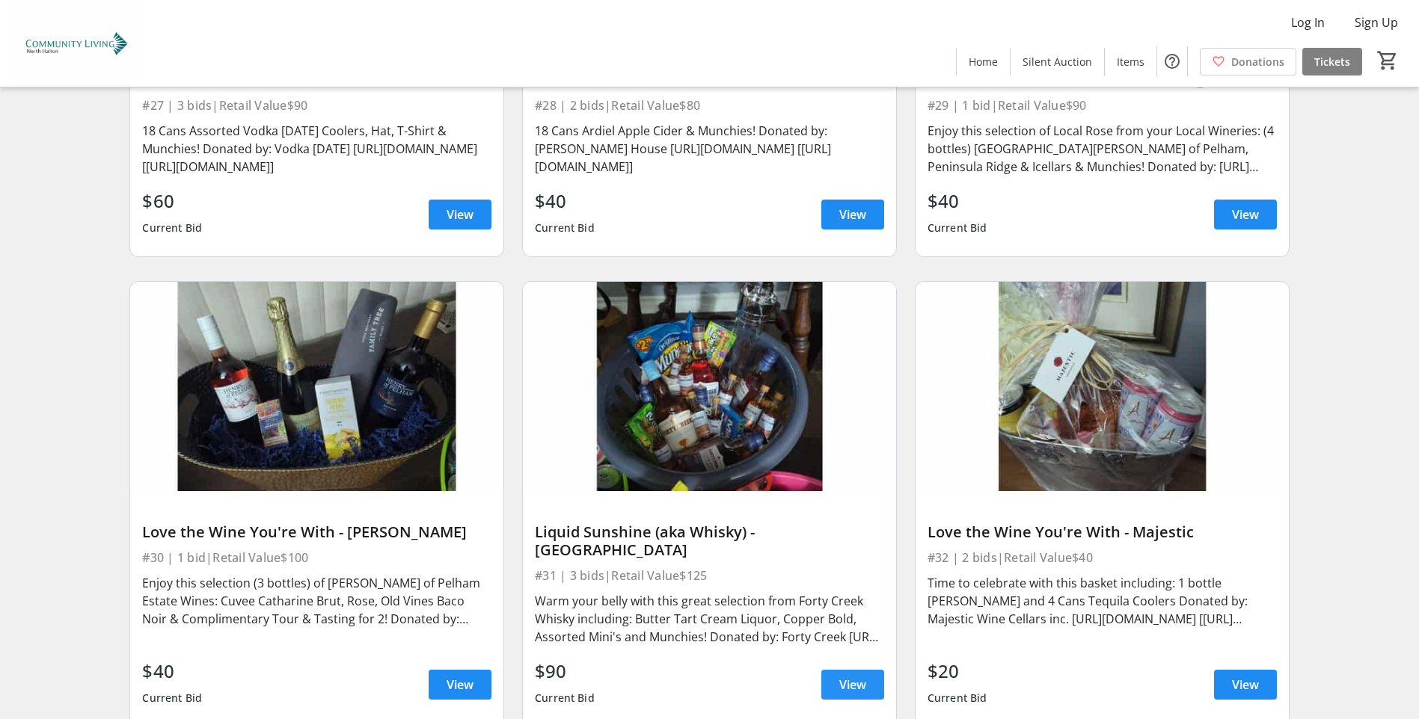
click at [853, 676] on span "View" at bounding box center [852, 685] width 27 height 18
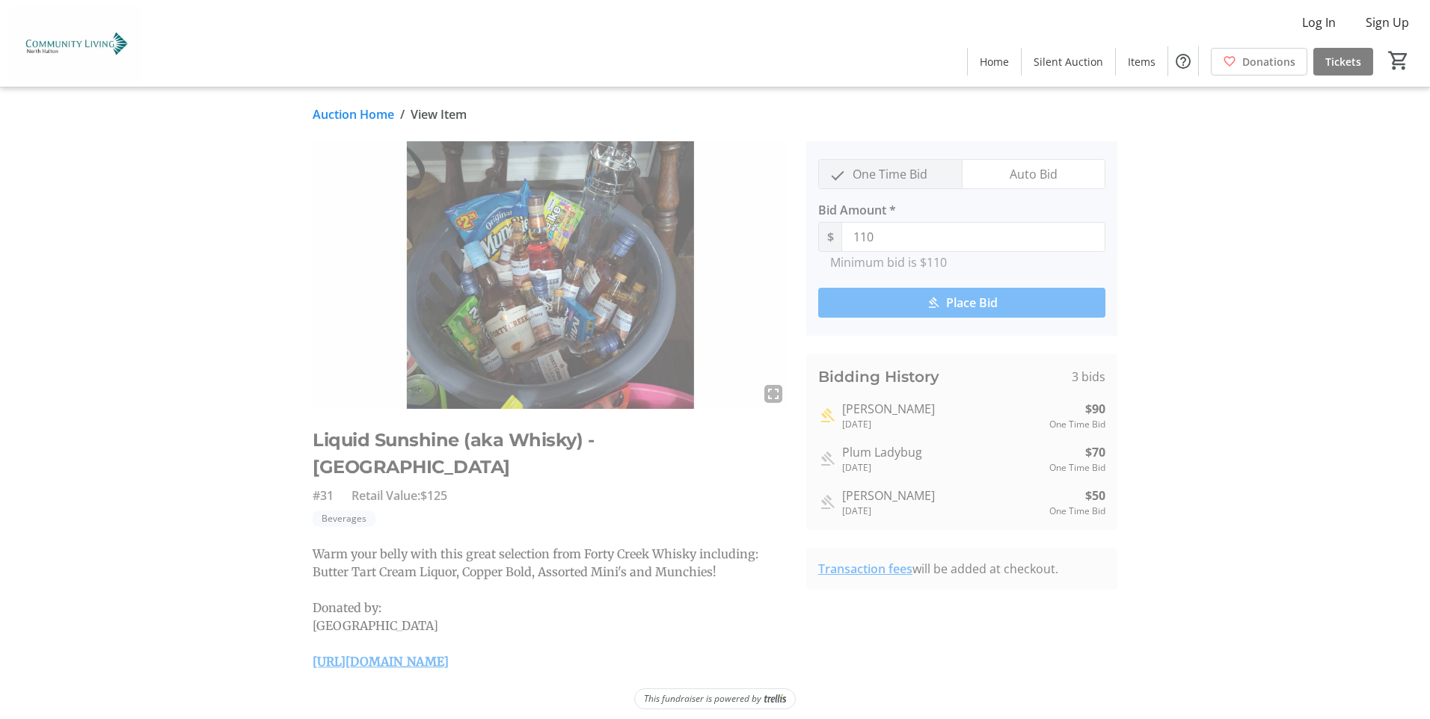
click at [640, 383] on img at bounding box center [551, 275] width 476 height 268
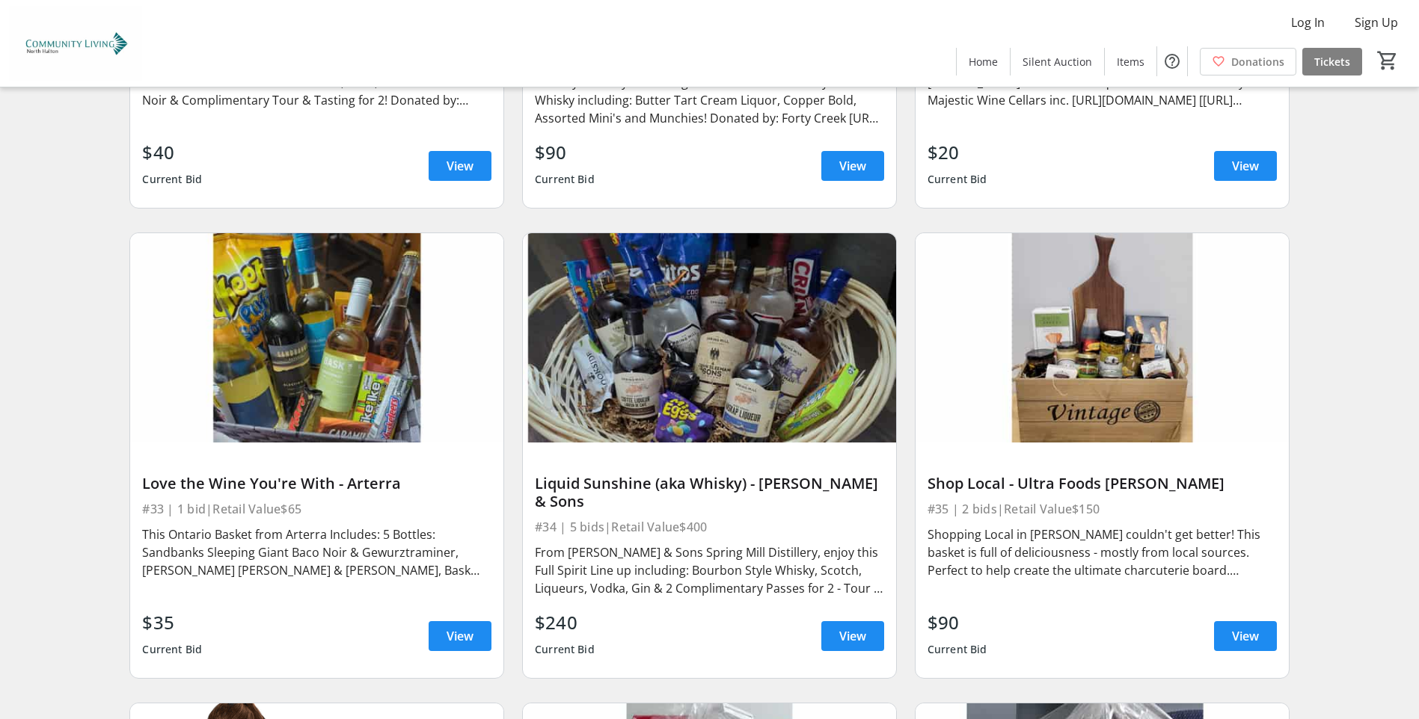
scroll to position [5908, 0]
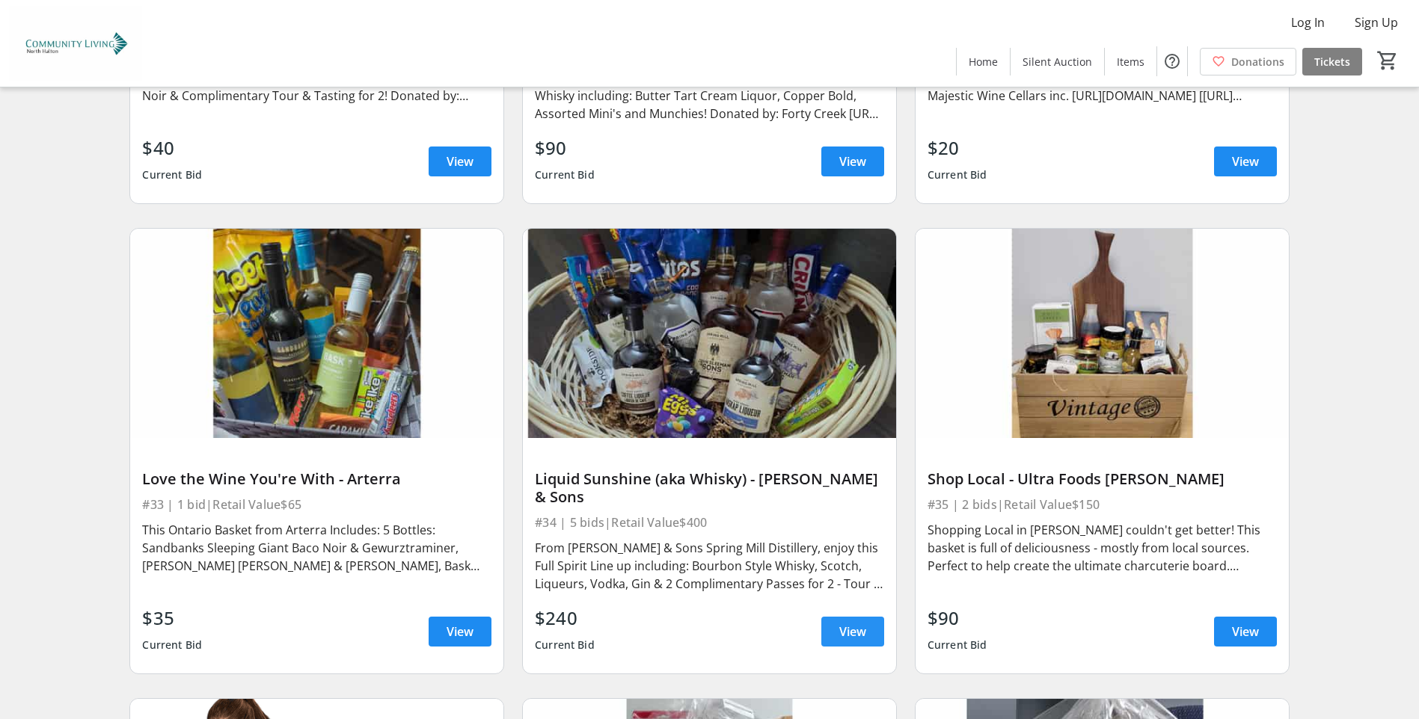
click at [856, 623] on span "View" at bounding box center [852, 632] width 27 height 18
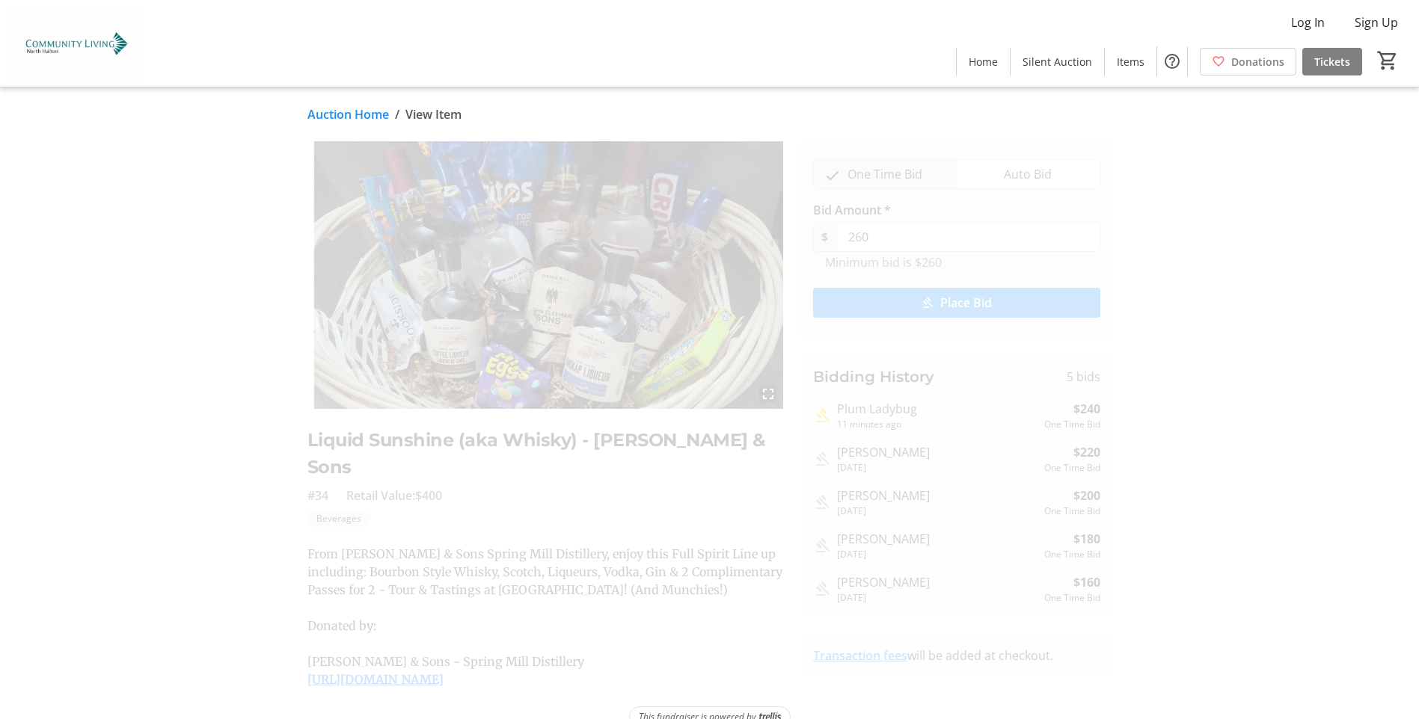
click at [764, 391] on mat-icon "fullscreen" at bounding box center [768, 394] width 18 height 18
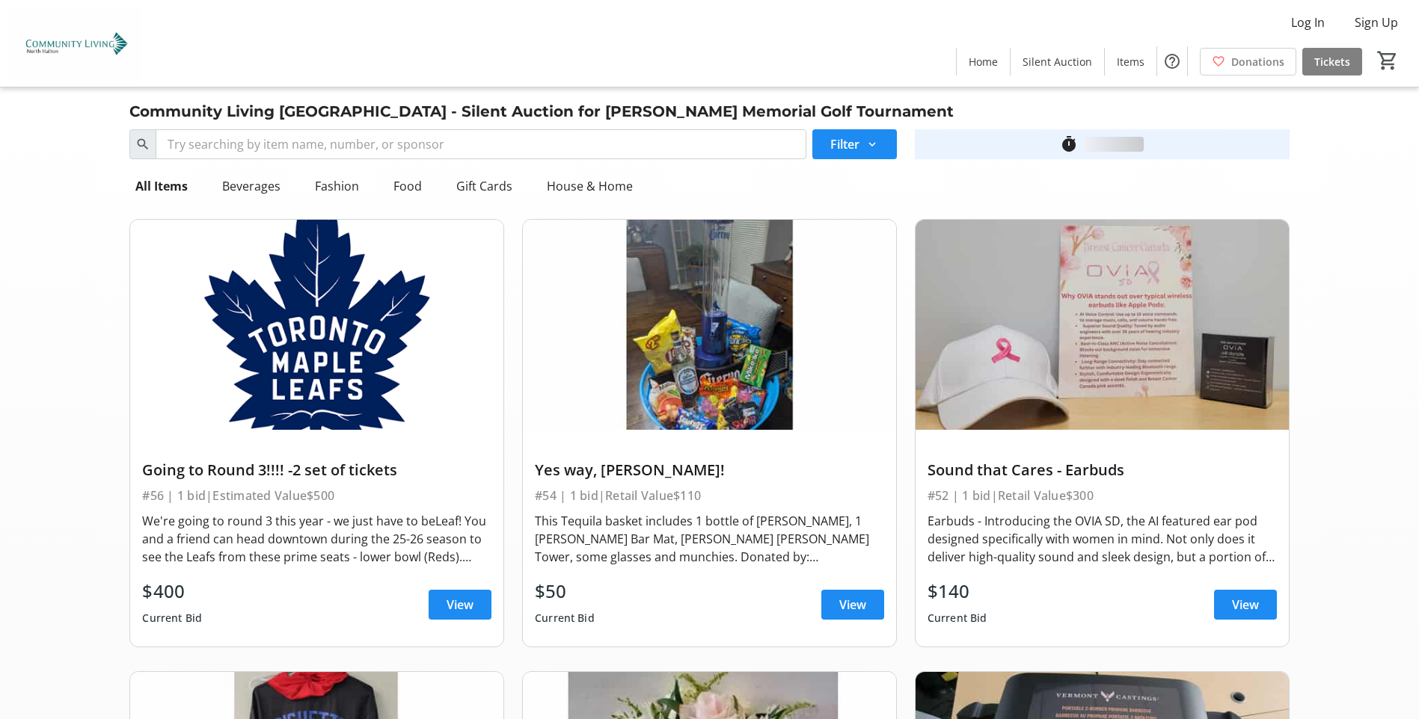
scroll to position [5908, 0]
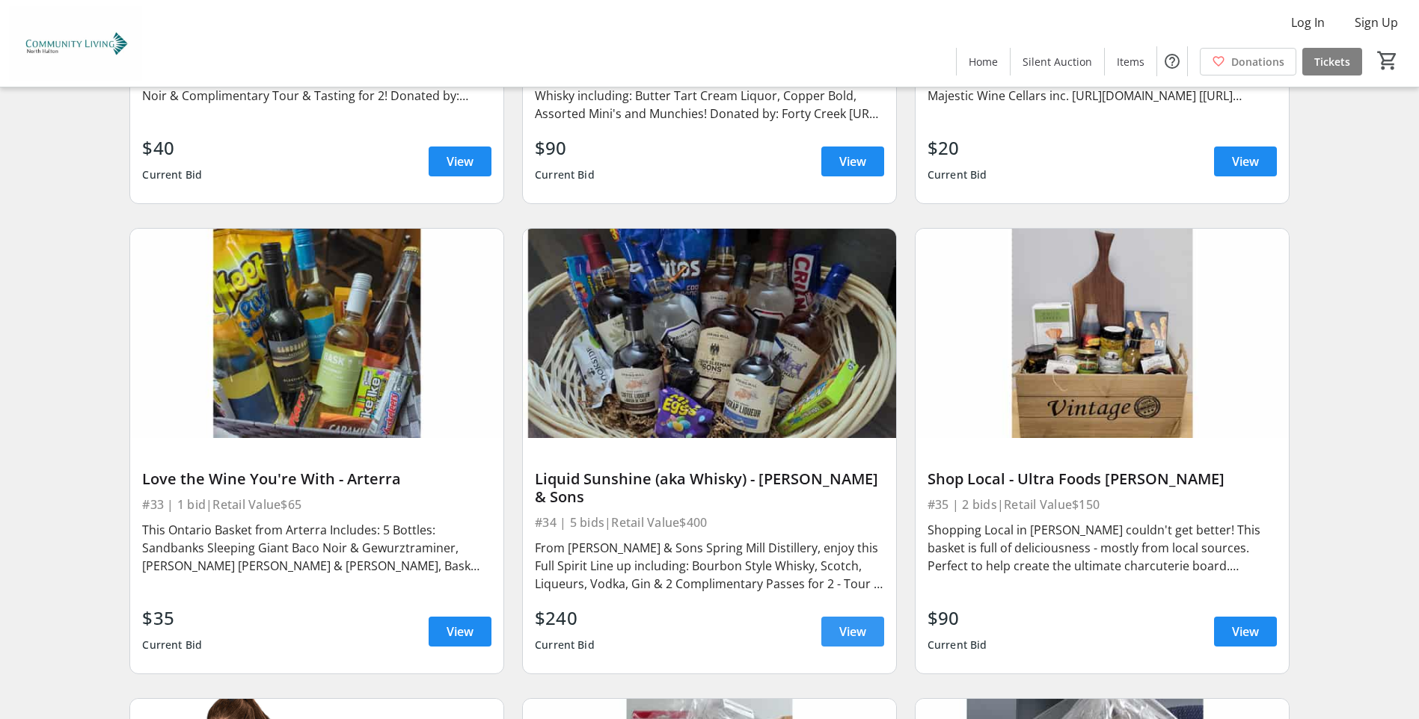
click at [862, 623] on span "View" at bounding box center [852, 632] width 27 height 18
